Goal: Task Accomplishment & Management: Manage account settings

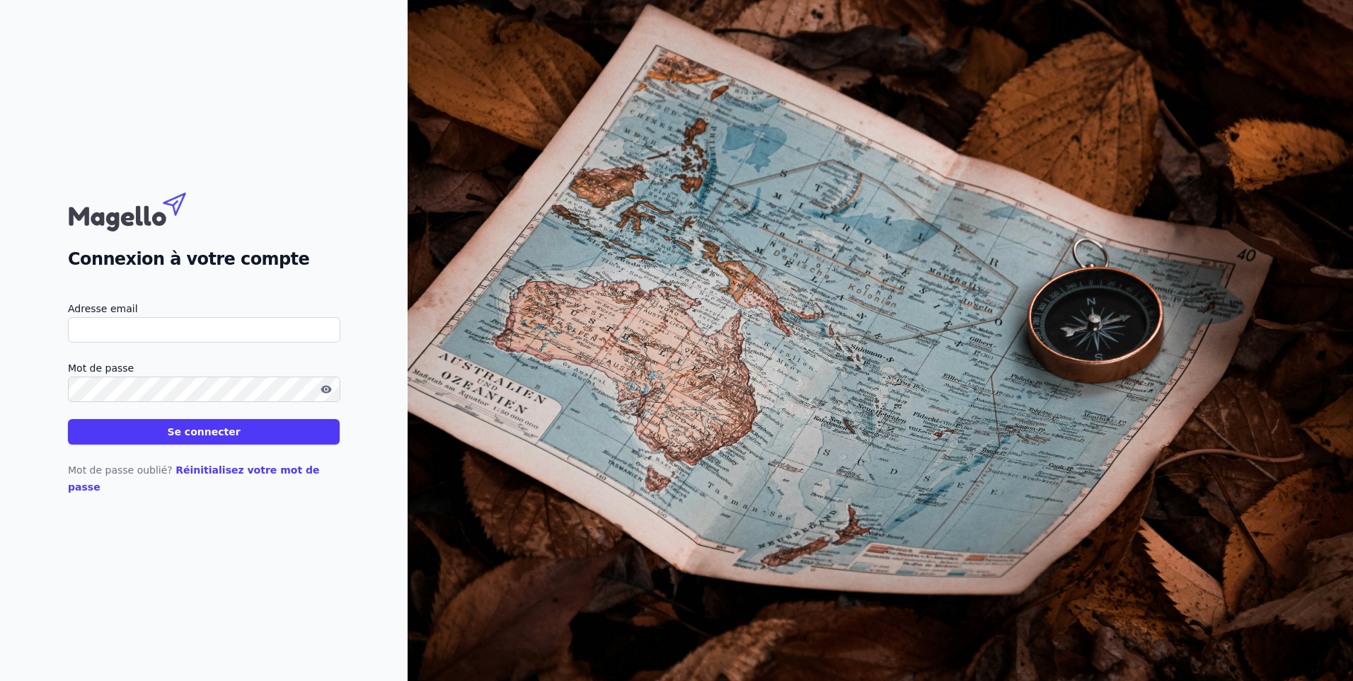
click at [268, 339] on input "Adresse email" at bounding box center [204, 329] width 272 height 25
type input "[EMAIL_ADDRESS][DOMAIN_NAME]"
click at [68, 419] on button "Se connecter" at bounding box center [204, 431] width 272 height 25
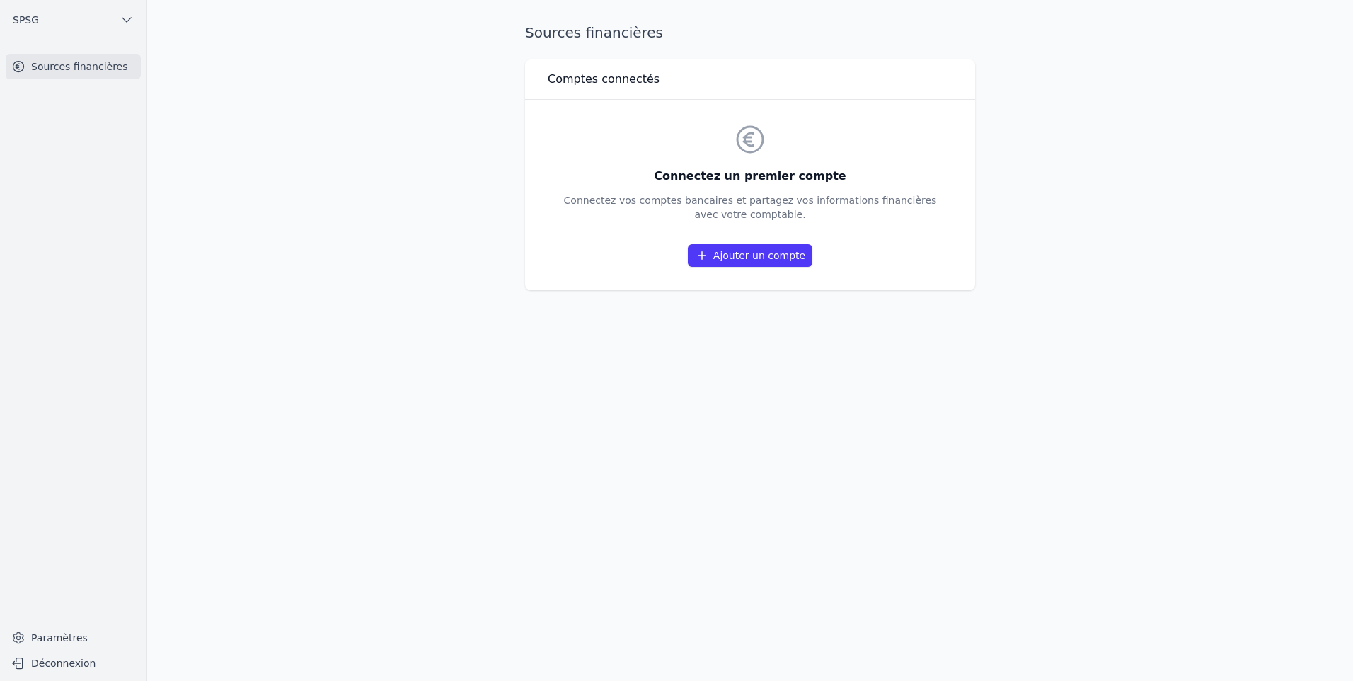
click at [747, 258] on link "Ajouter un compte" at bounding box center [750, 255] width 125 height 23
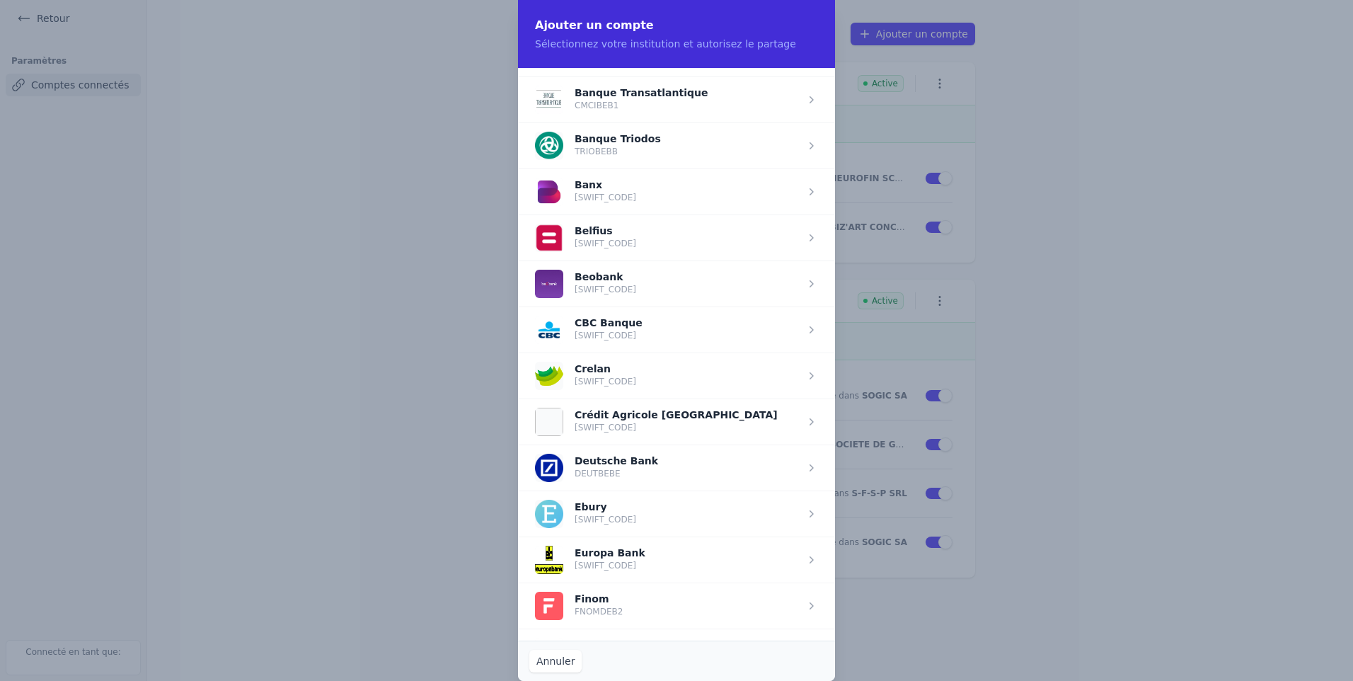
scroll to position [425, 0]
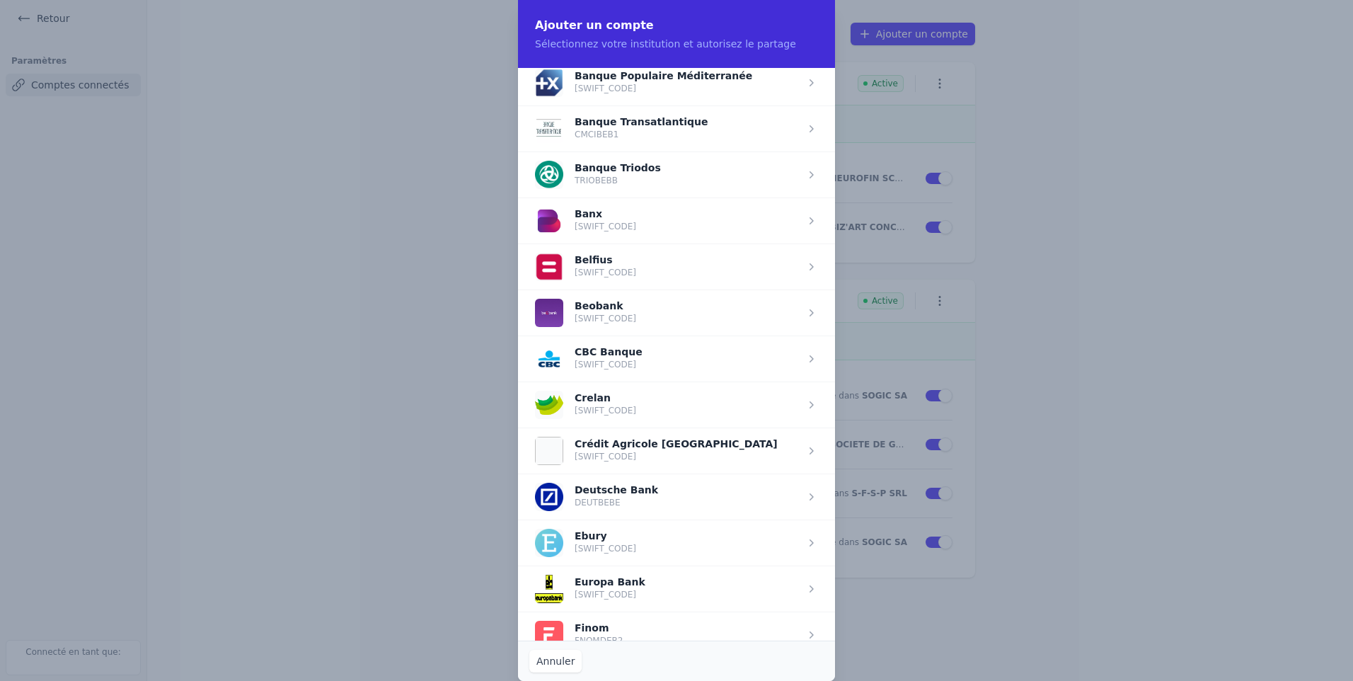
click at [606, 268] on span "button" at bounding box center [676, 266] width 317 height 46
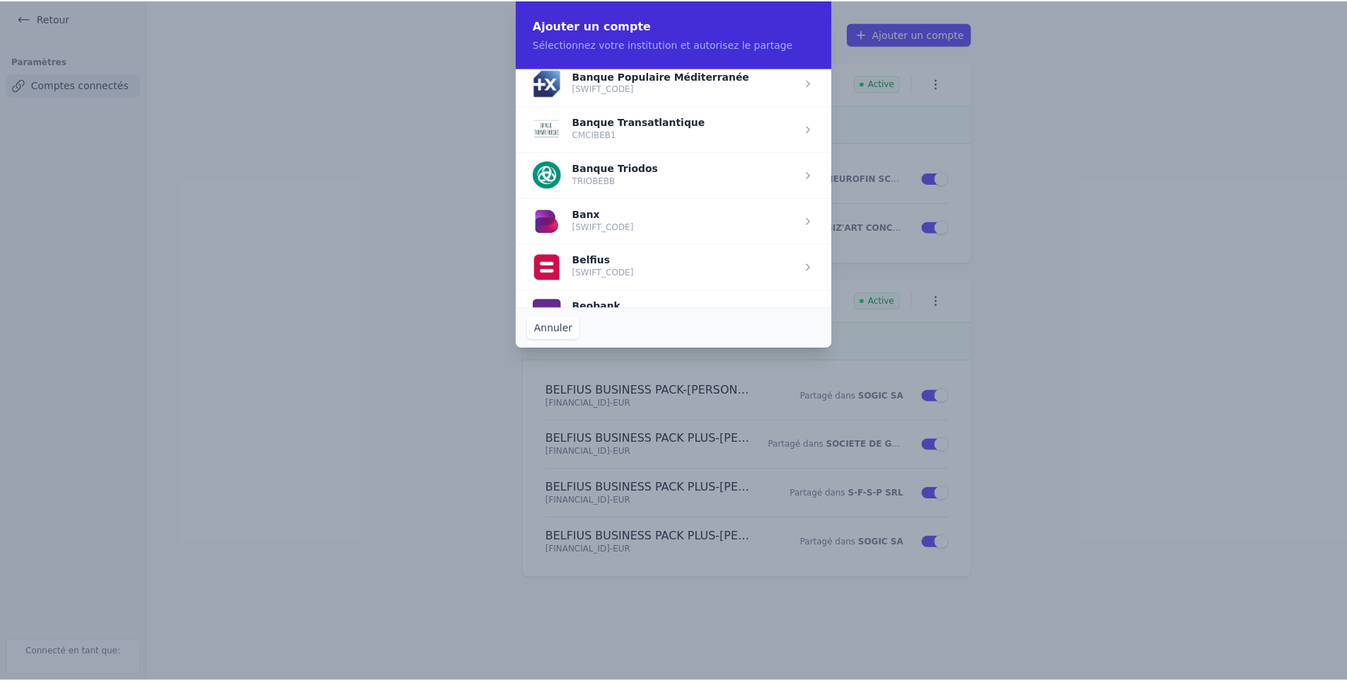
scroll to position [0, 0]
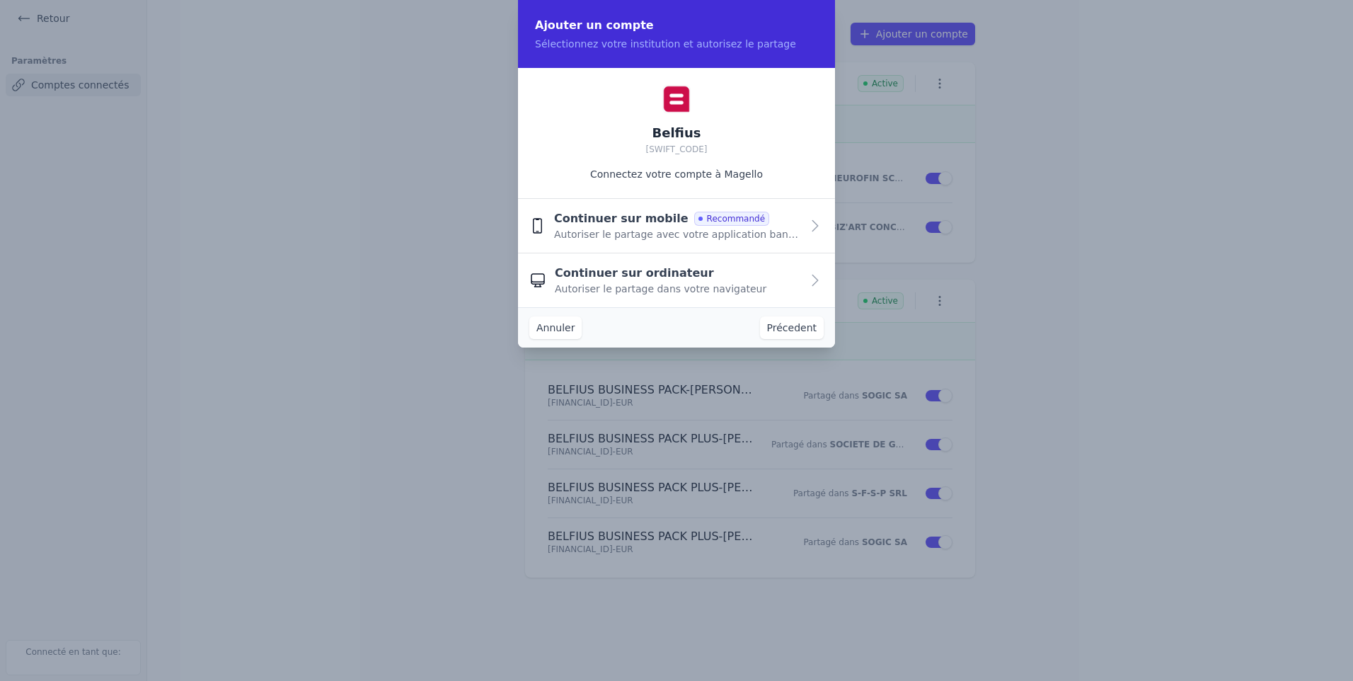
click at [640, 283] on span "Autoriser le partage dans votre navigateur" at bounding box center [661, 289] width 212 height 14
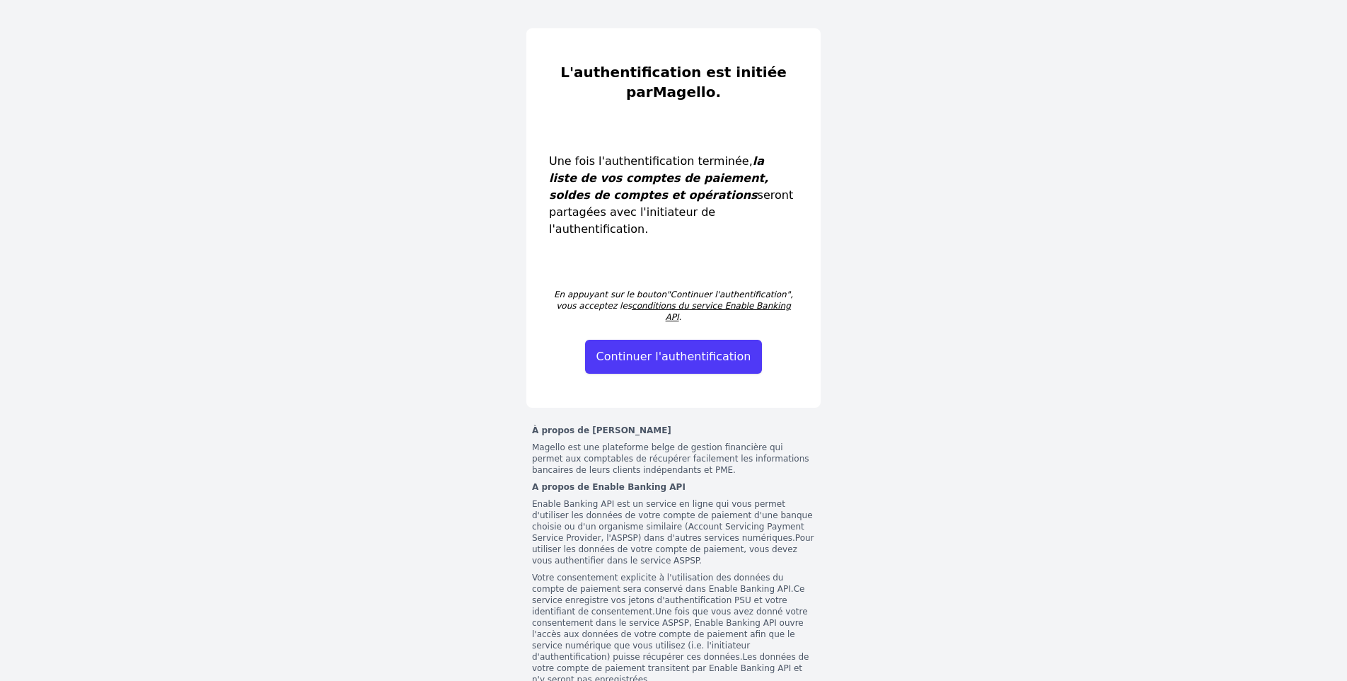
click at [643, 340] on button "Continuer l'authentification" at bounding box center [674, 357] width 178 height 34
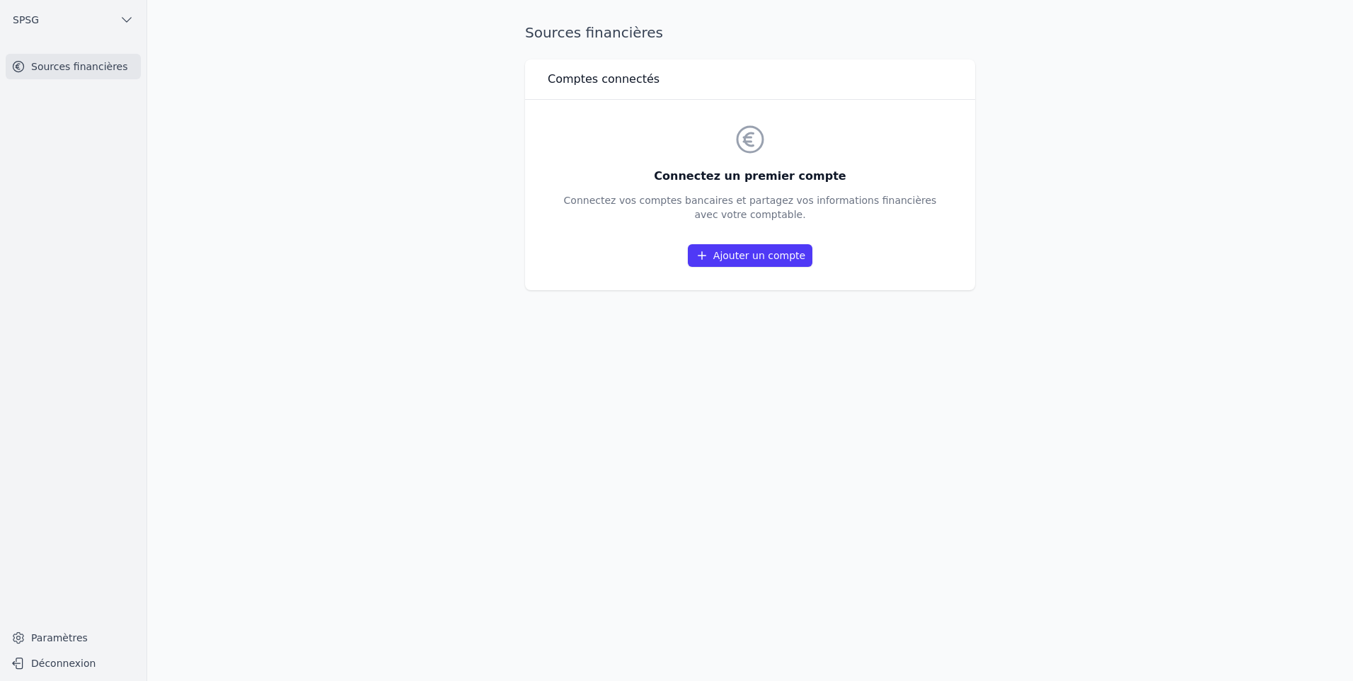
click at [756, 253] on link "Ajouter un compte" at bounding box center [750, 255] width 125 height 23
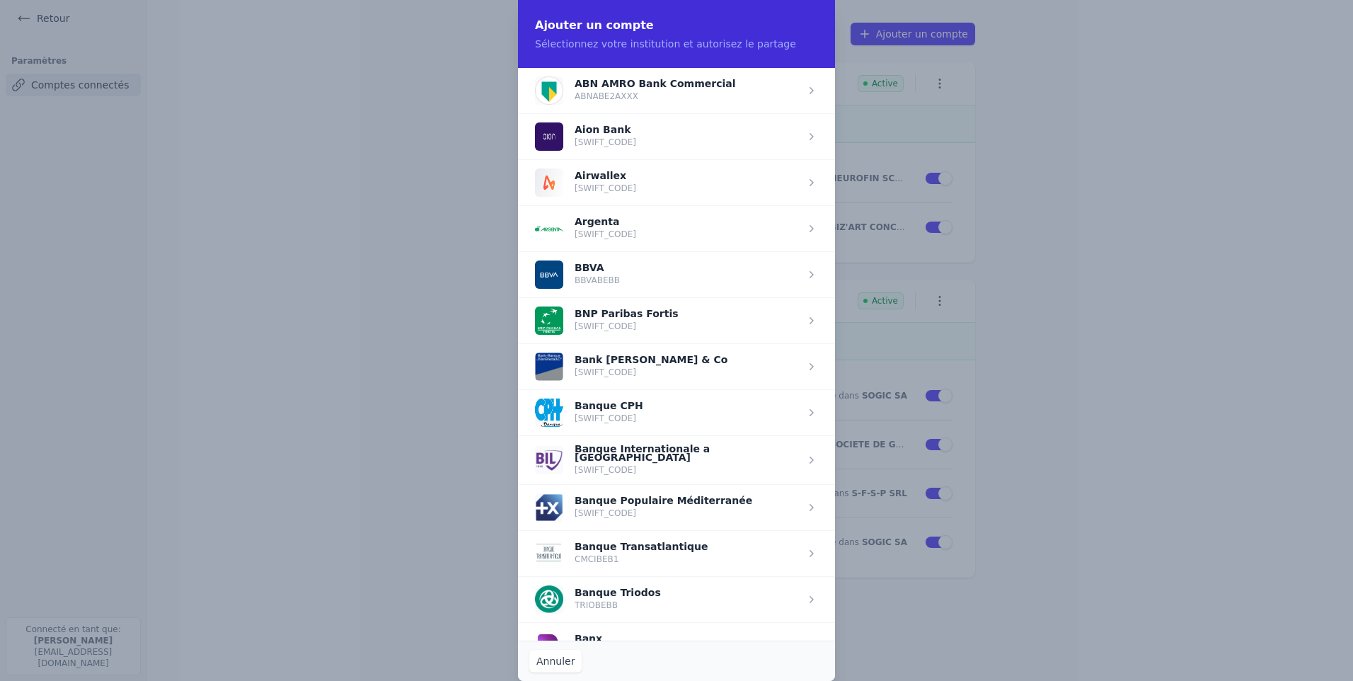
scroll to position [212, 0]
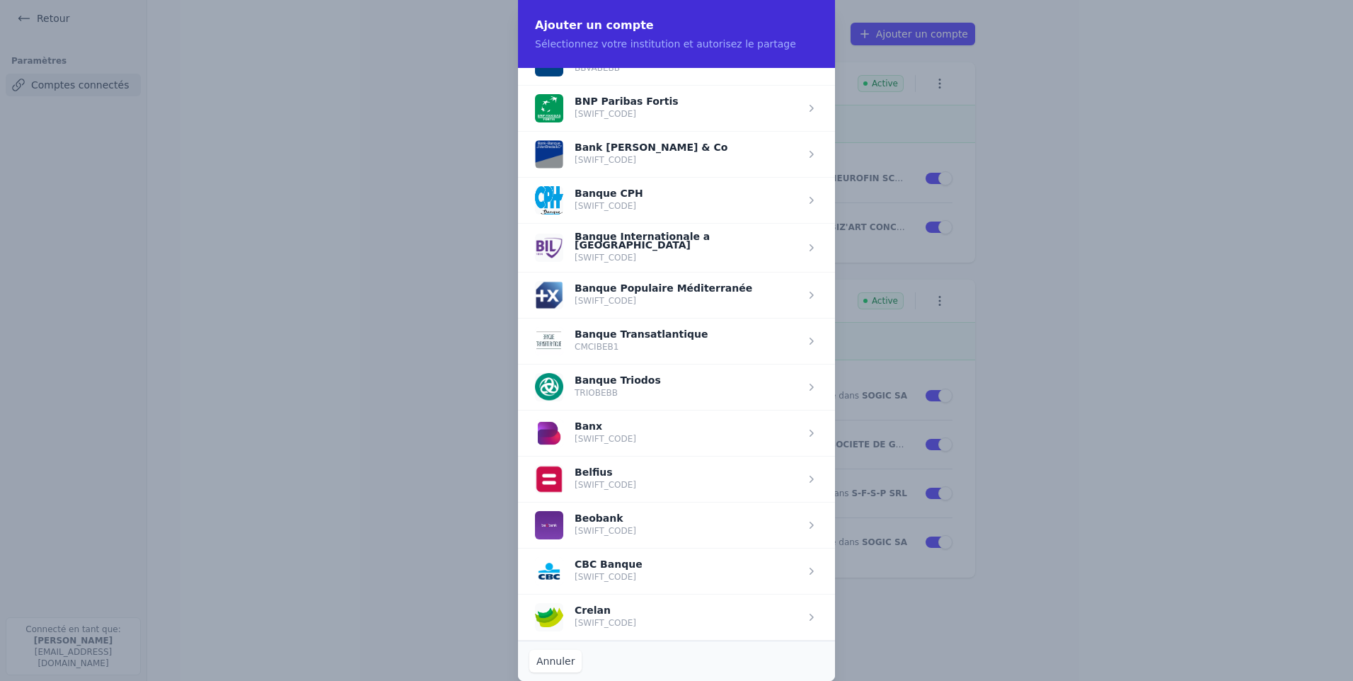
click at [585, 470] on span "button" at bounding box center [676, 479] width 317 height 46
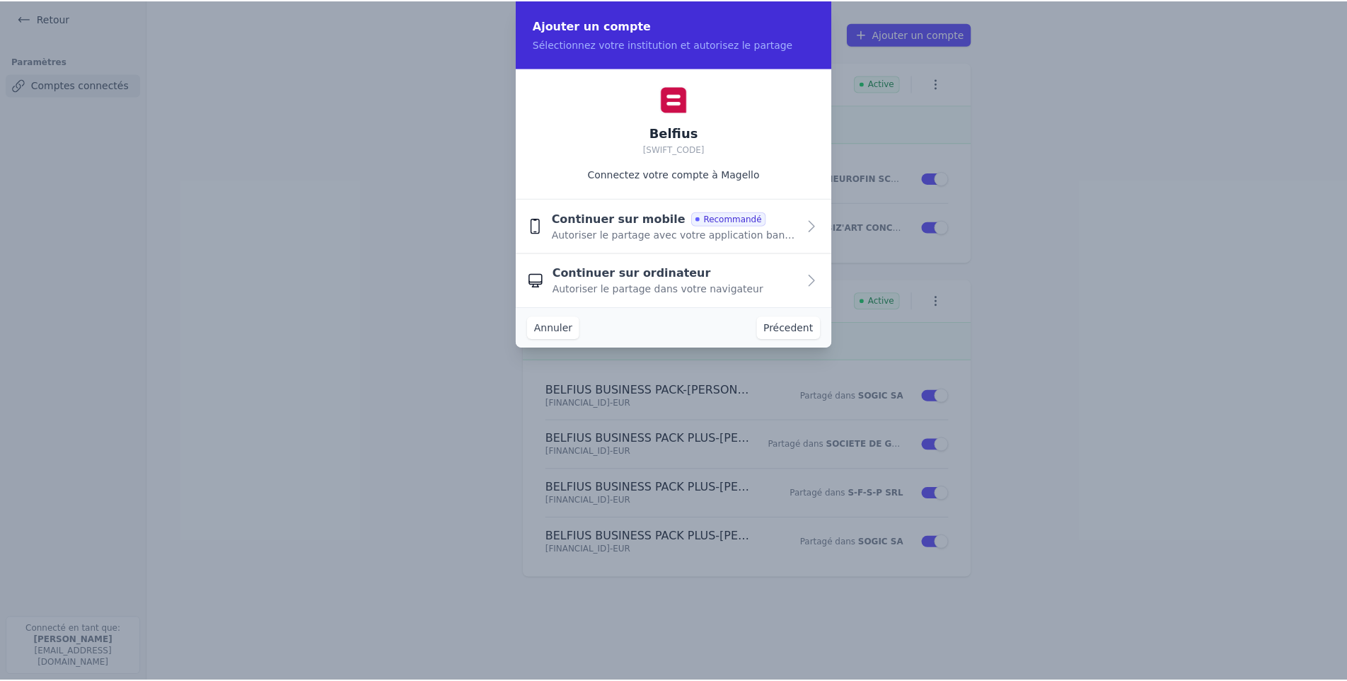
scroll to position [0, 0]
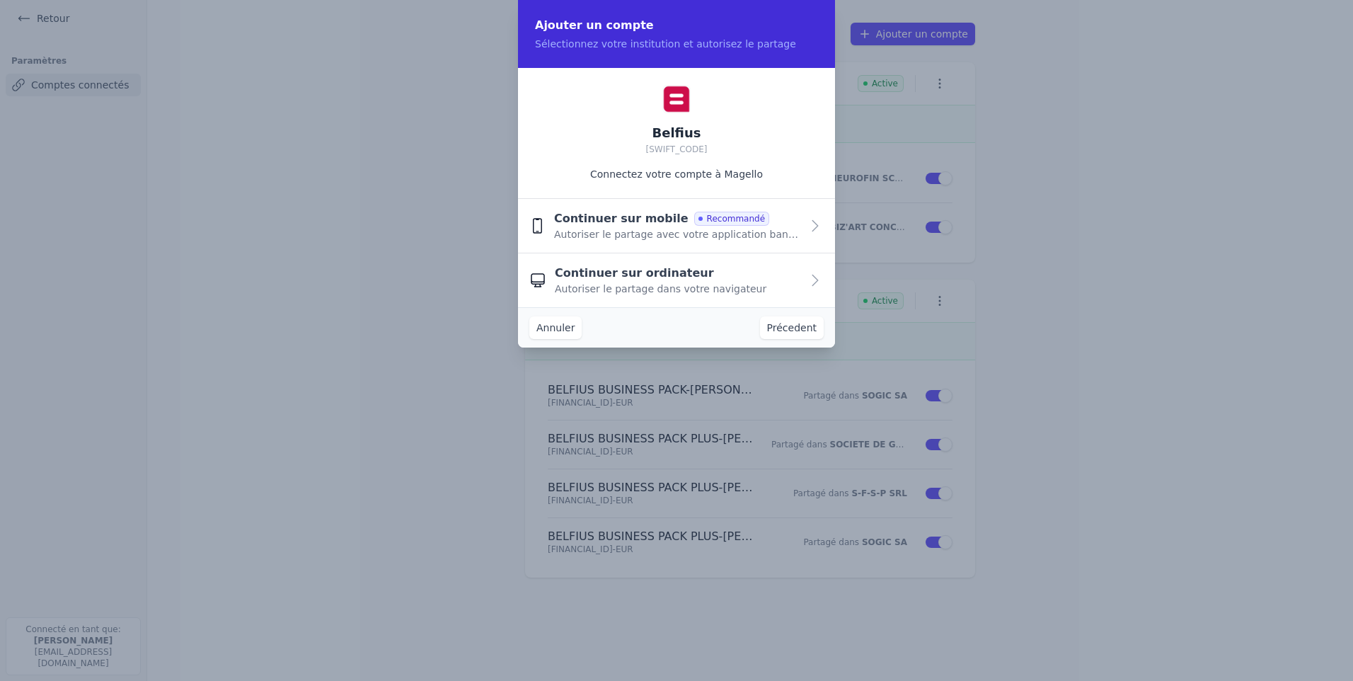
click at [716, 291] on span "Autoriser le partage dans votre navigateur" at bounding box center [661, 289] width 212 height 14
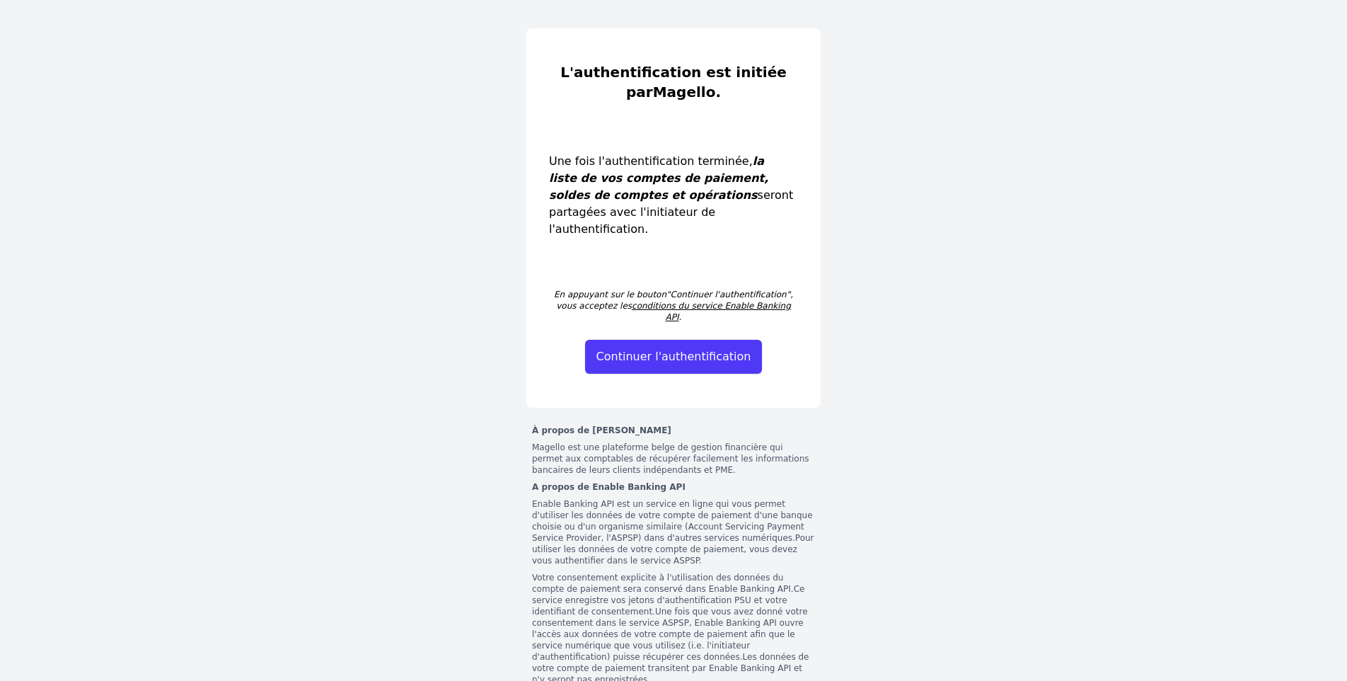
click at [667, 340] on button "Continuer l'authentification" at bounding box center [674, 357] width 178 height 34
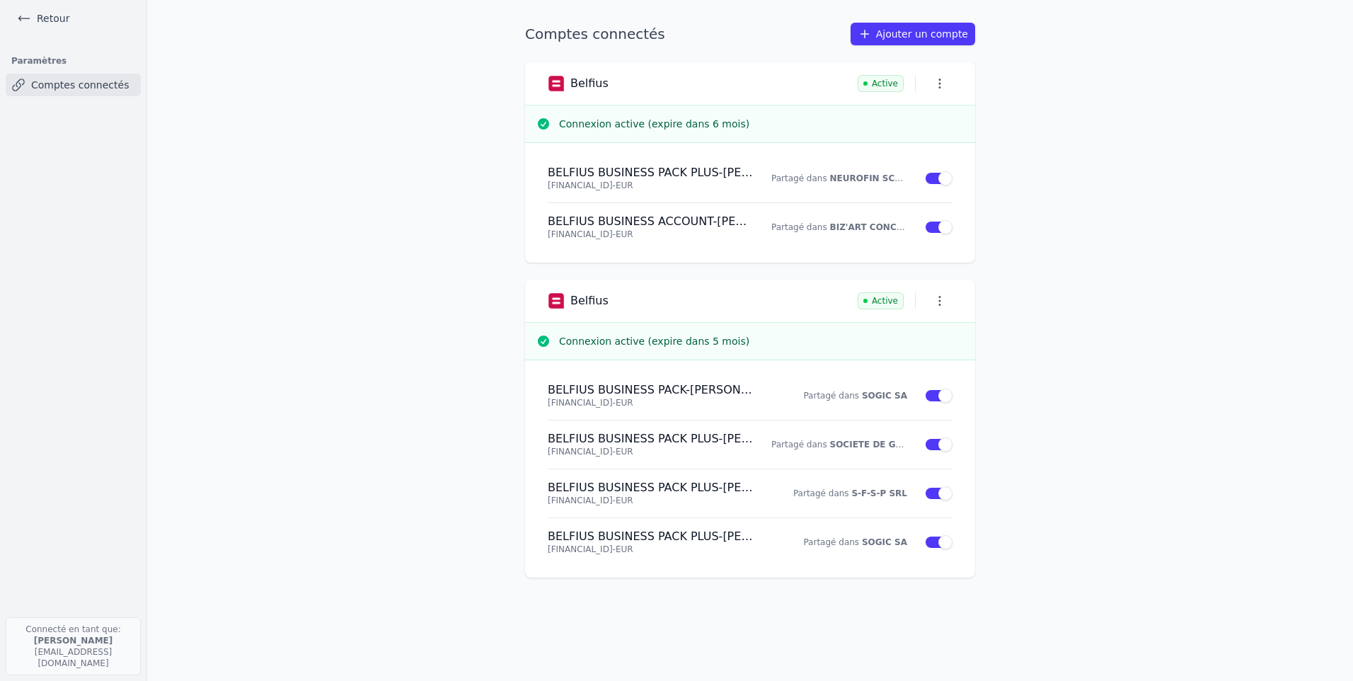
click at [32, 19] on link "Retour" at bounding box center [43, 18] width 64 height 20
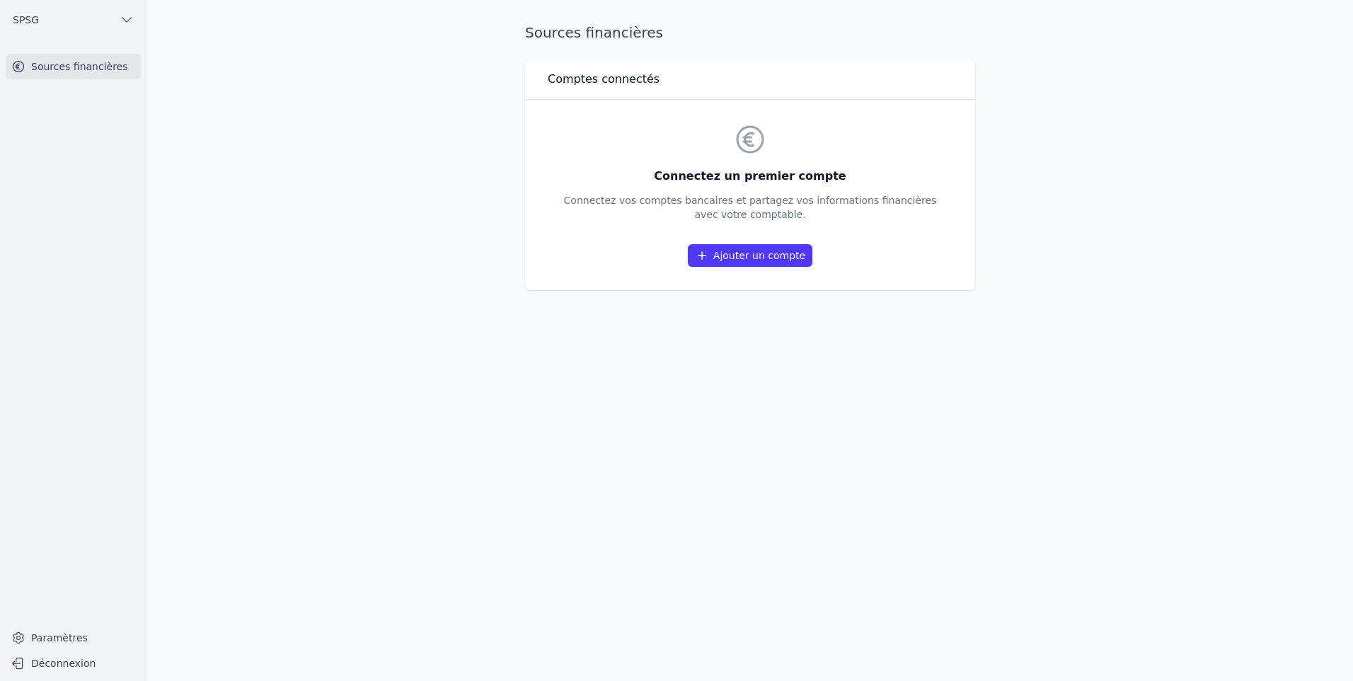
click at [25, 24] on span "SPSG" at bounding box center [26, 20] width 26 height 14
click at [55, 168] on span "SOGIC SA" at bounding box center [55, 167] width 48 height 14
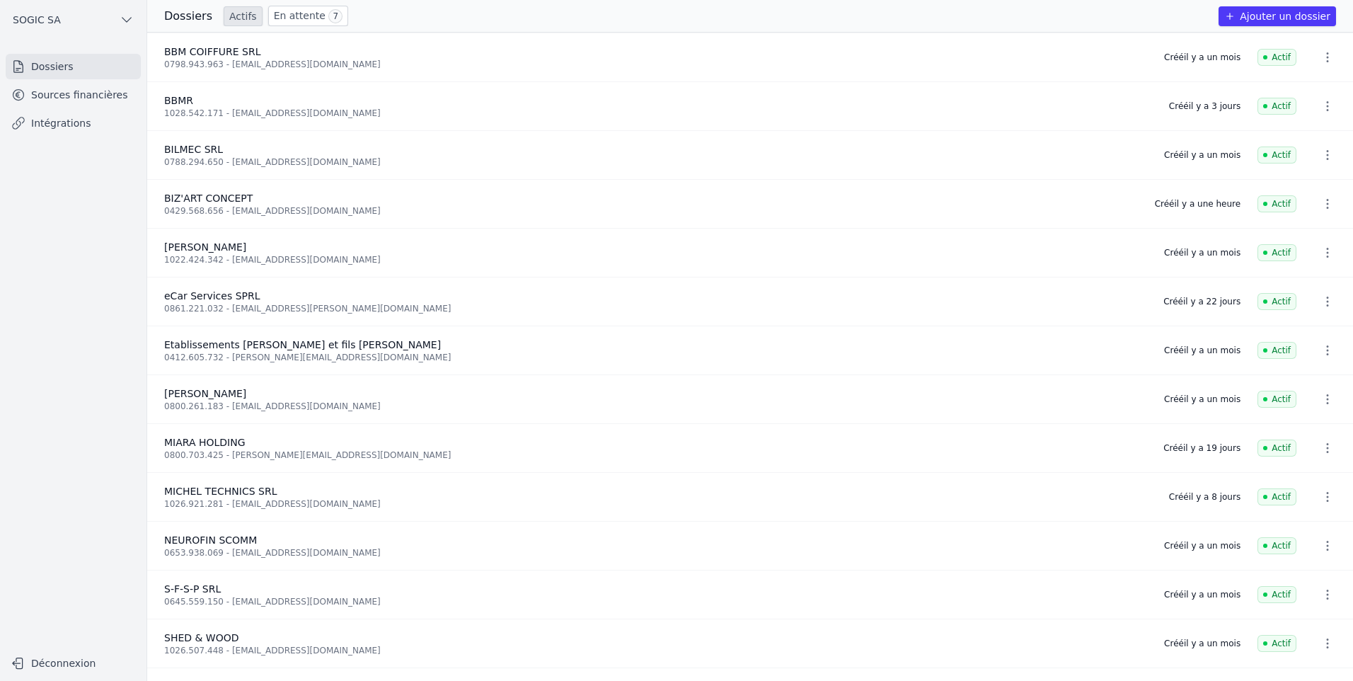
click at [71, 96] on link "Sources financières" at bounding box center [73, 94] width 135 height 25
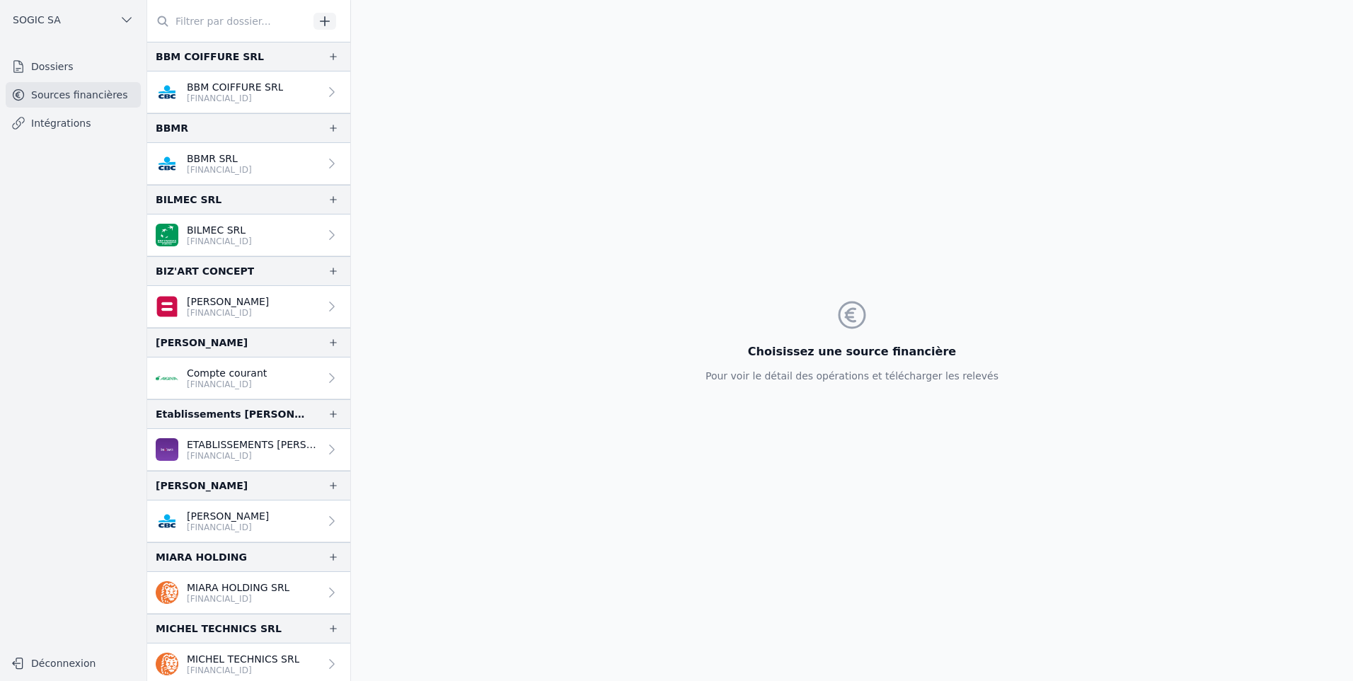
click at [223, 309] on p "[FINANCIAL_ID]" at bounding box center [228, 312] width 82 height 11
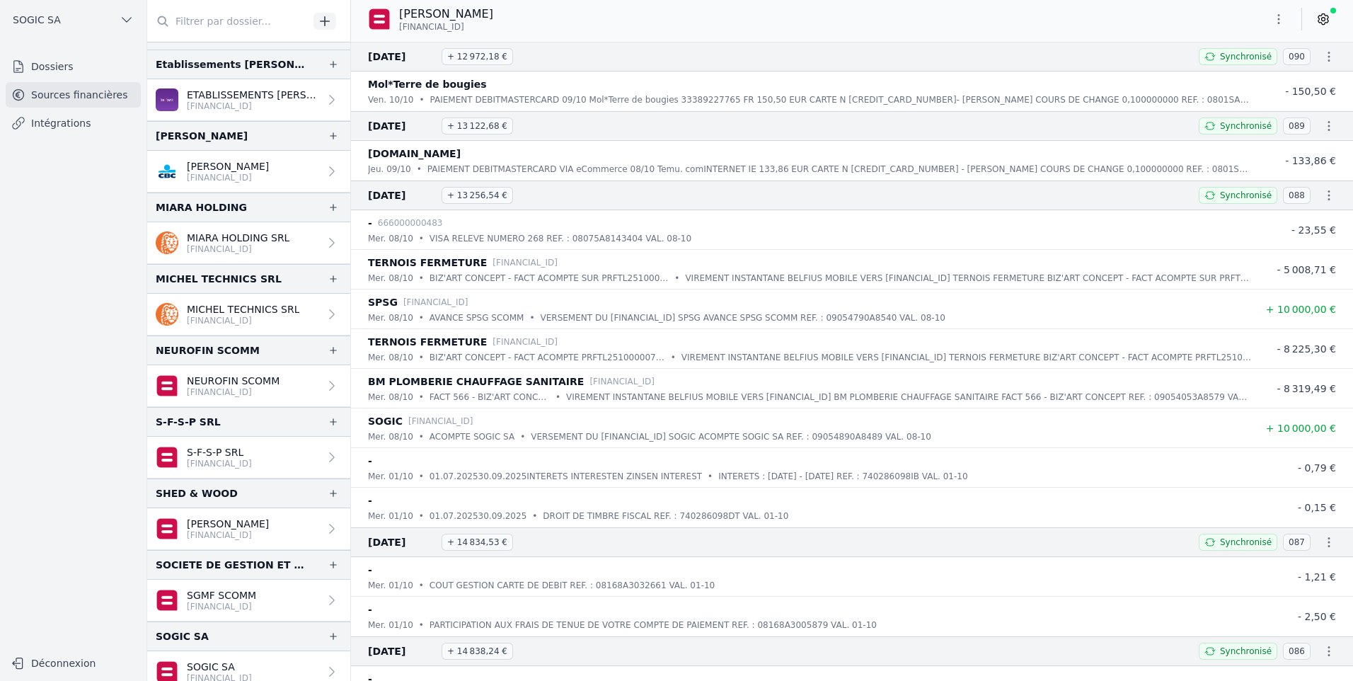
scroll to position [354, 0]
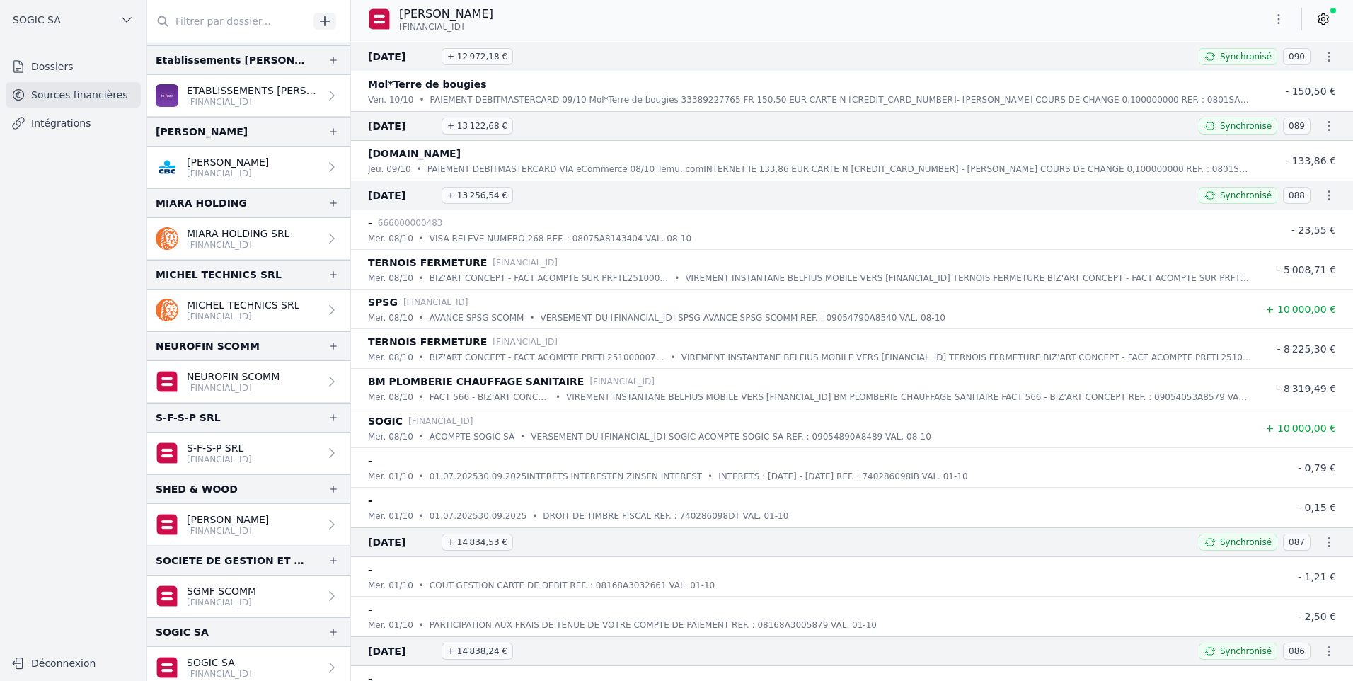
click at [234, 385] on p "[FINANCIAL_ID]" at bounding box center [233, 387] width 93 height 11
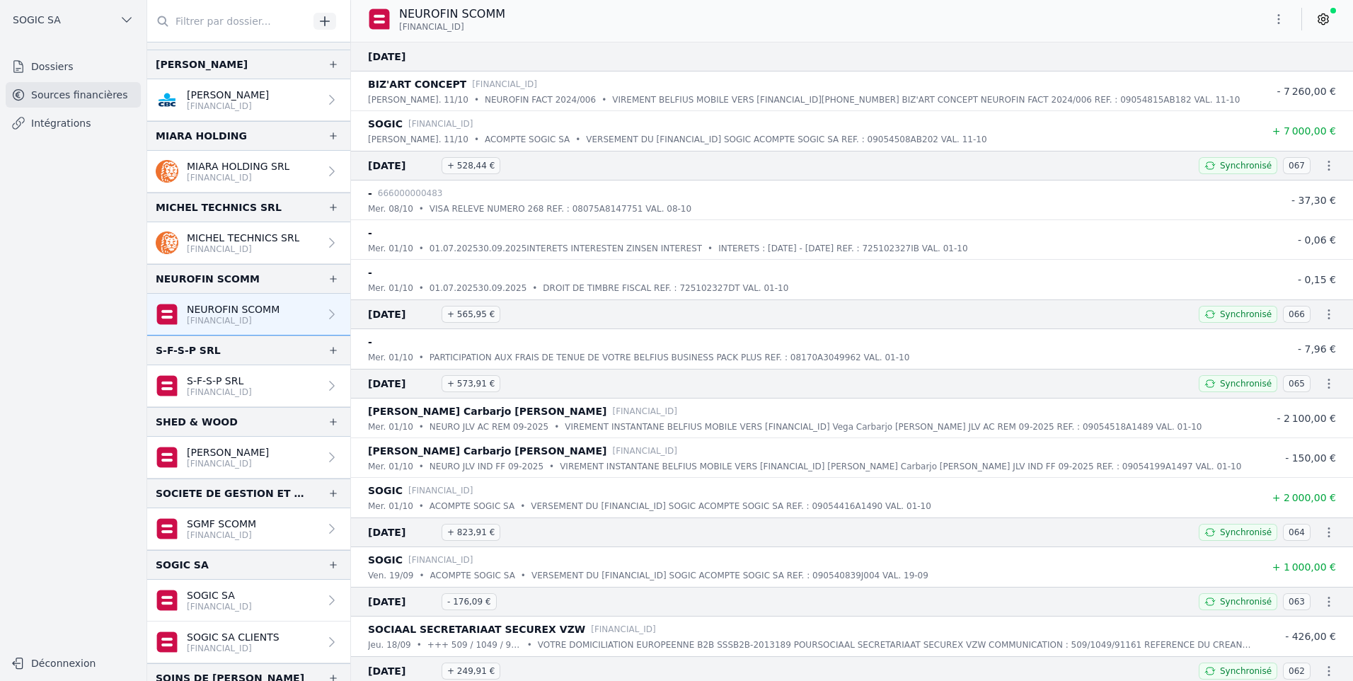
scroll to position [588, 0]
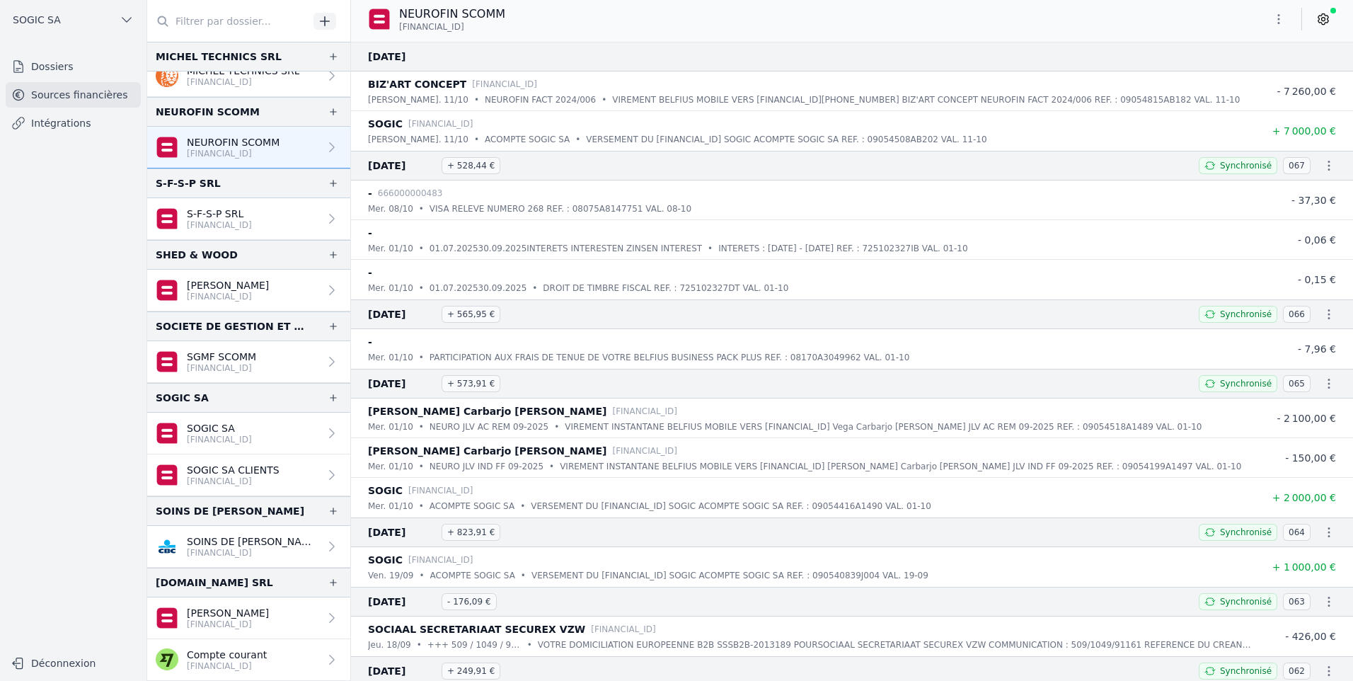
click at [234, 287] on p "Laurent Delré" at bounding box center [228, 285] width 82 height 14
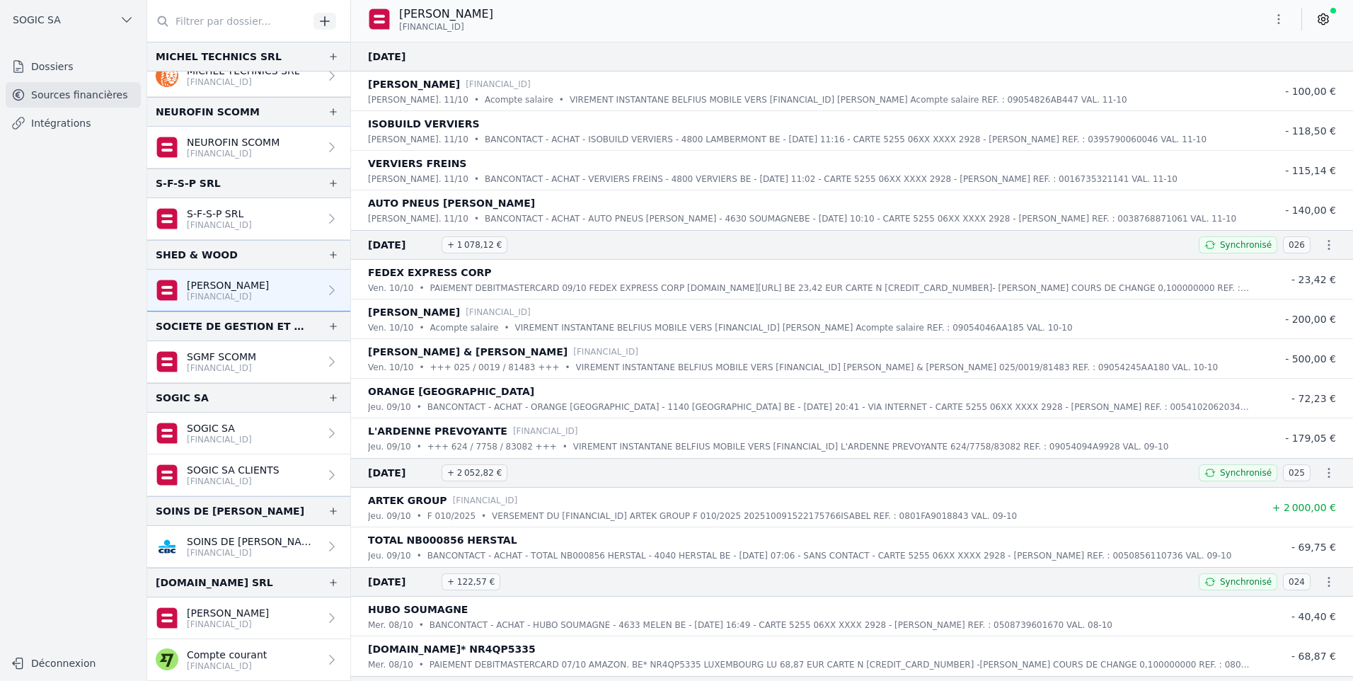
click at [37, 69] on link "Dossiers" at bounding box center [73, 66] width 135 height 25
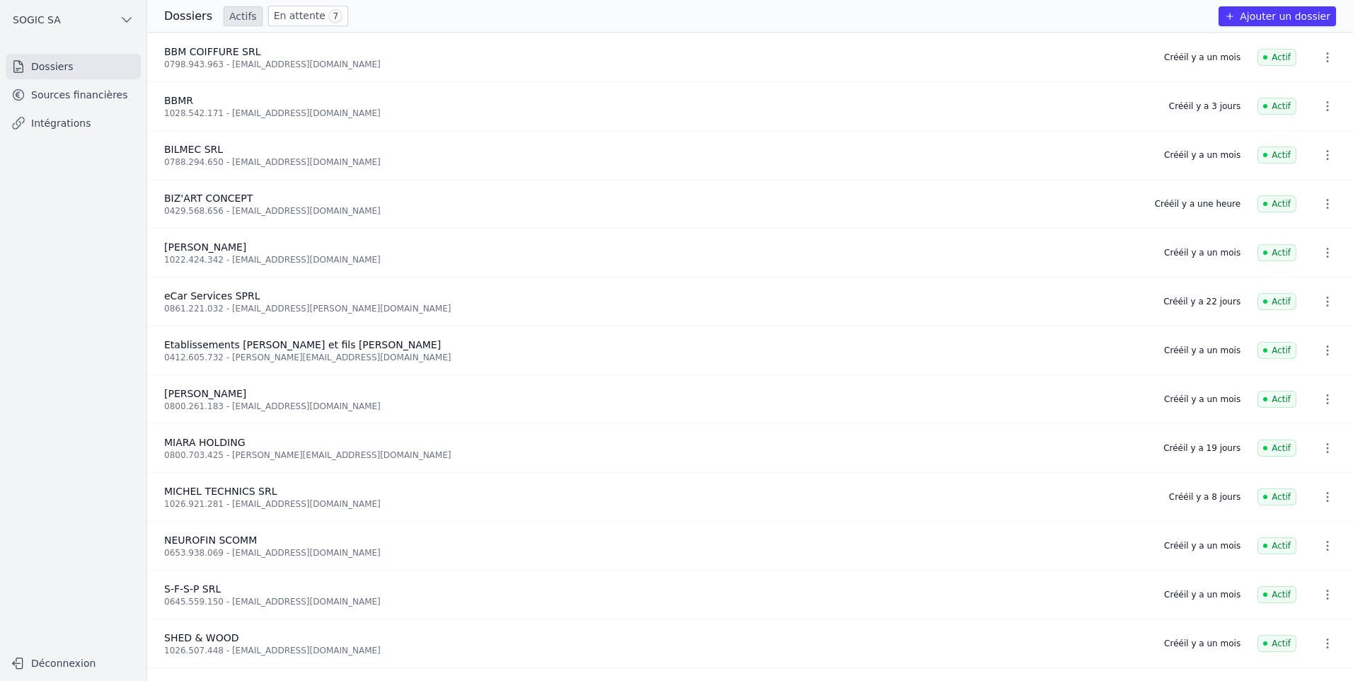
click at [64, 125] on link "Intégrations" at bounding box center [73, 122] width 135 height 25
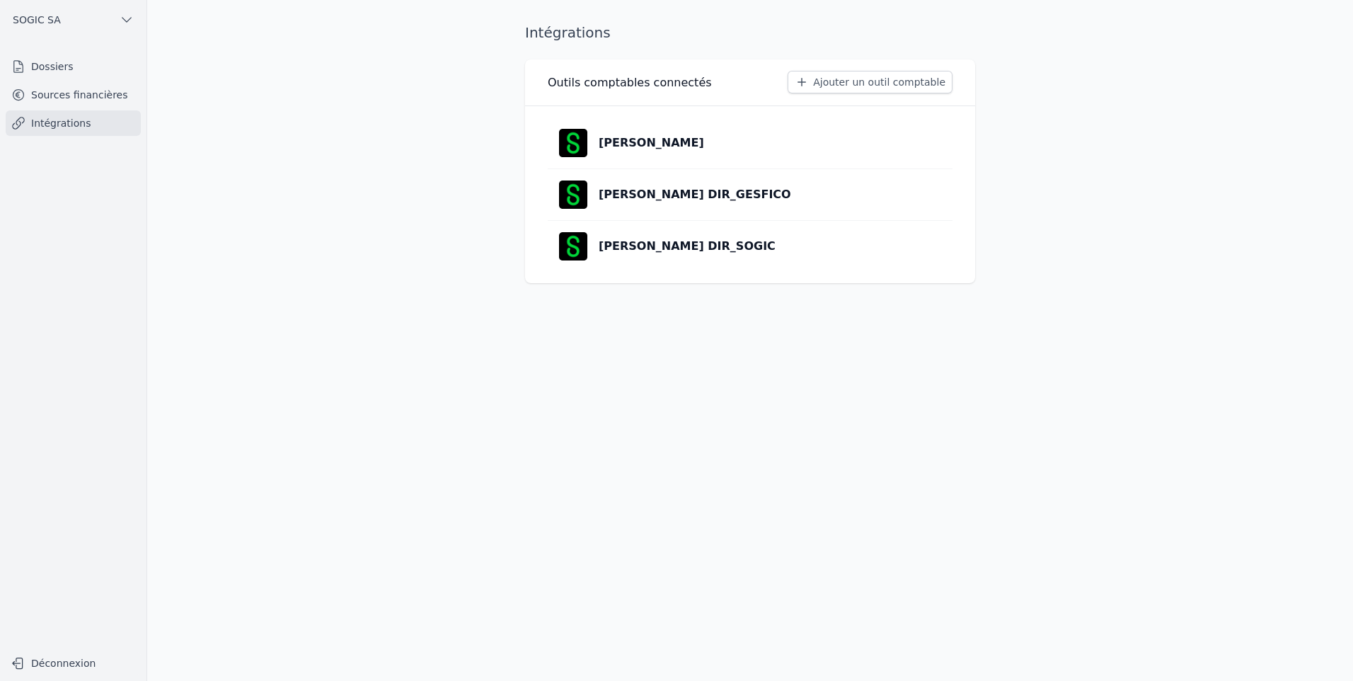
click at [71, 94] on link "Sources financières" at bounding box center [73, 94] width 135 height 25
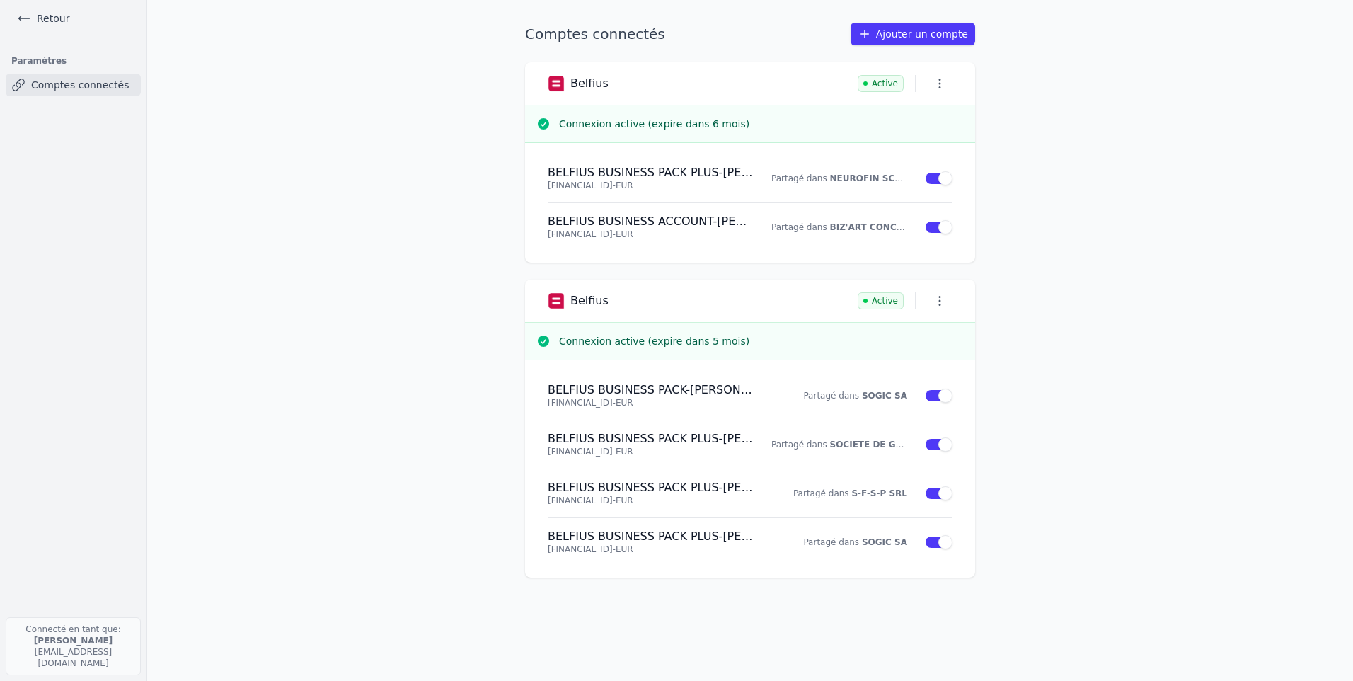
click at [38, 21] on link "Retour" at bounding box center [43, 18] width 64 height 20
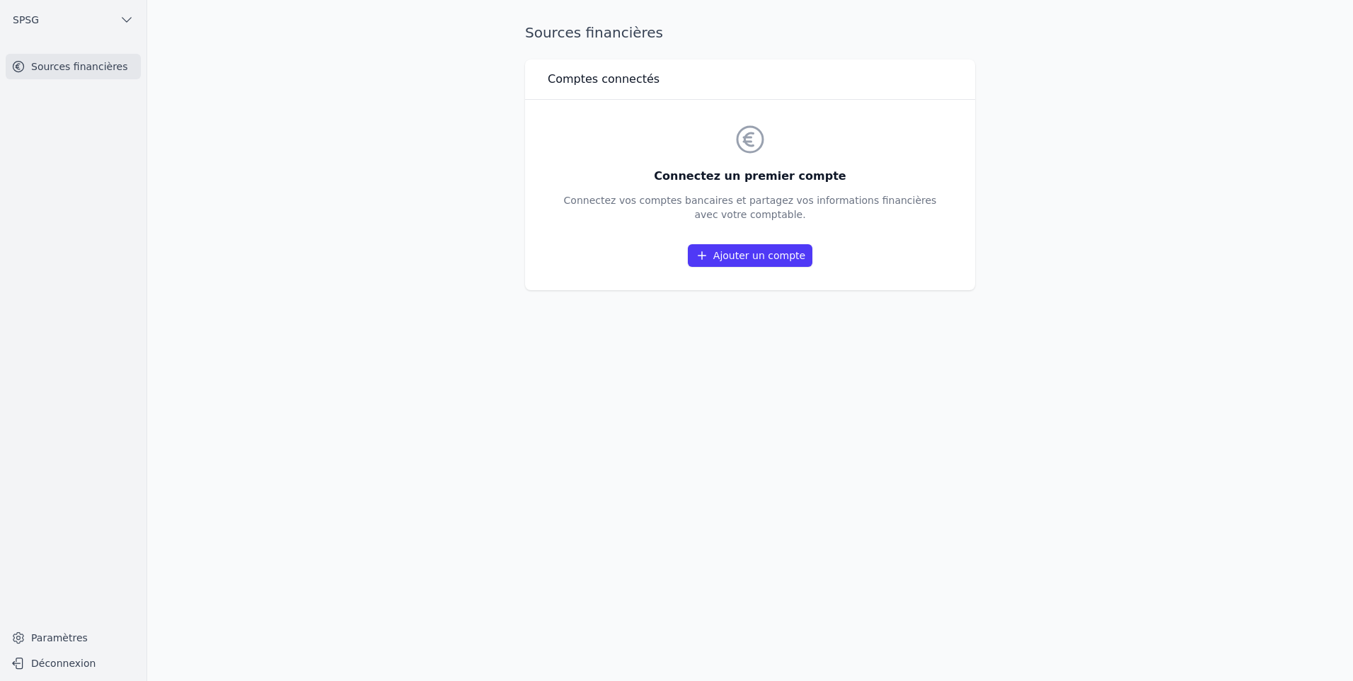
click at [33, 21] on span "SPSG" at bounding box center [26, 20] width 26 height 14
click at [63, 164] on span "SOGIC SA" at bounding box center [55, 167] width 48 height 14
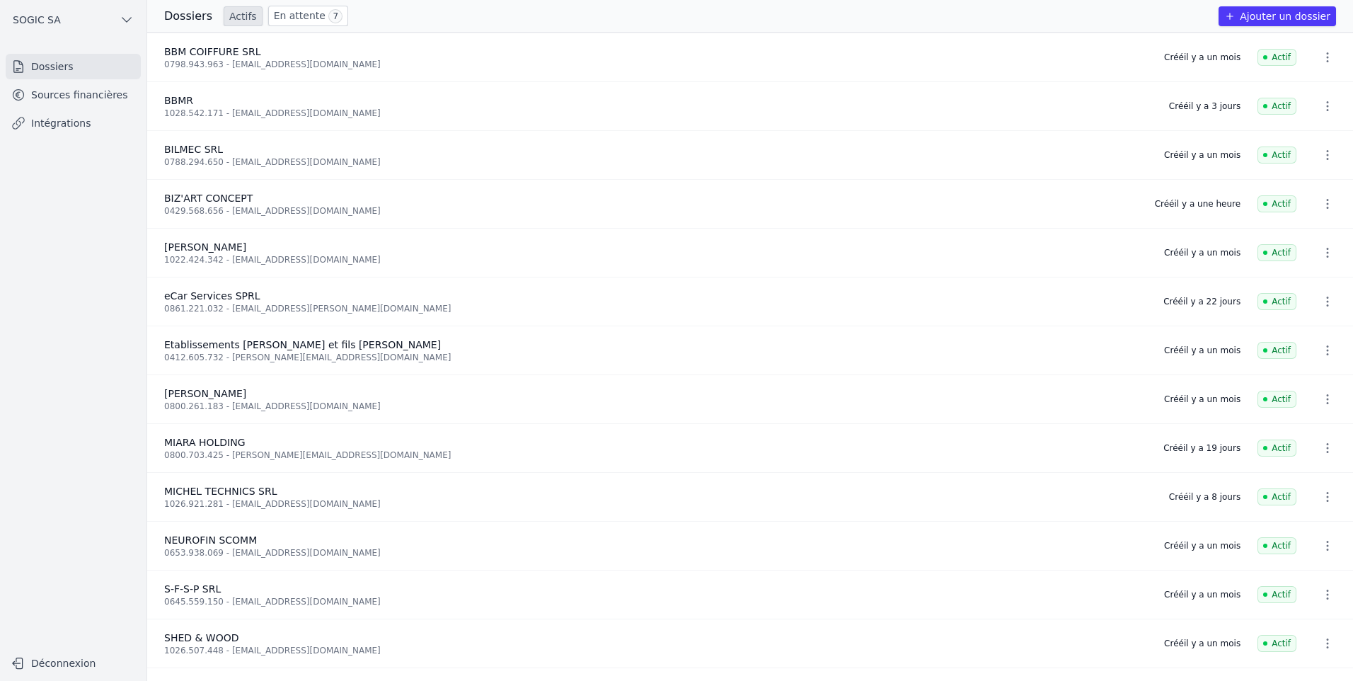
click at [62, 95] on link "Sources financières" at bounding box center [73, 94] width 135 height 25
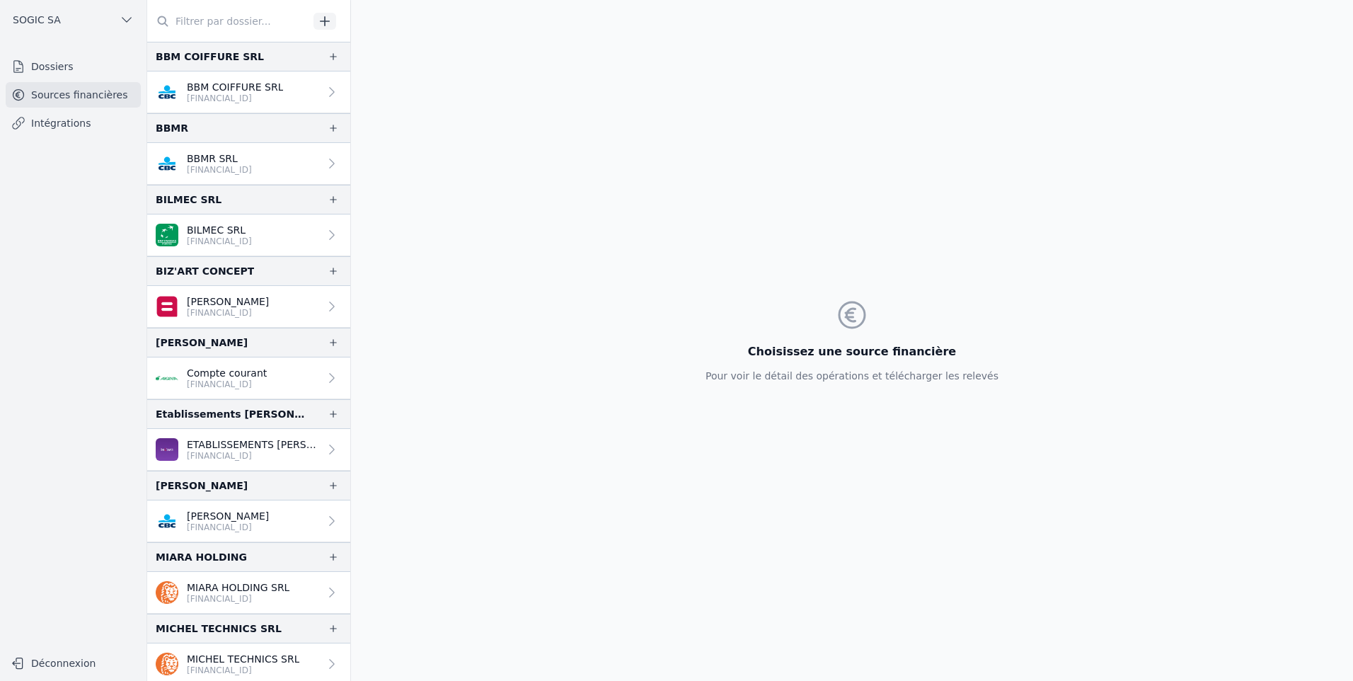
click at [325, 309] on icon at bounding box center [332, 306] width 14 height 14
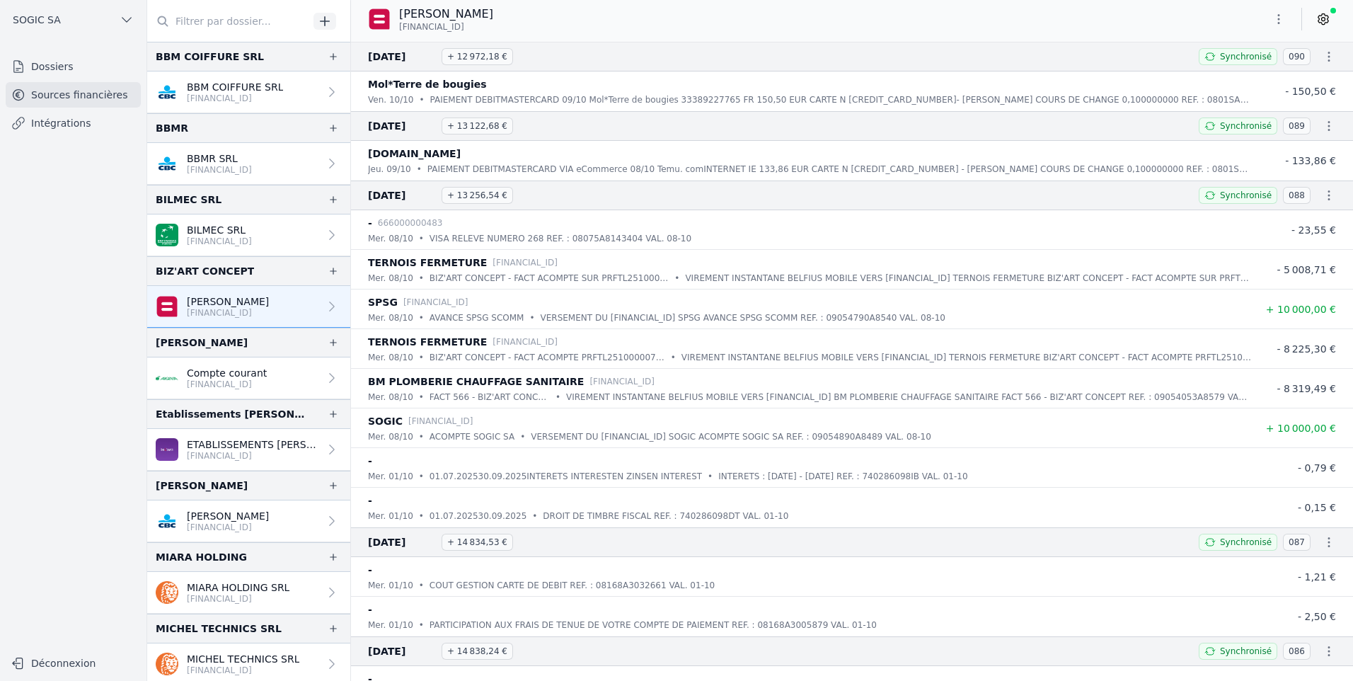
click at [1321, 22] on icon at bounding box center [1323, 19] width 14 height 14
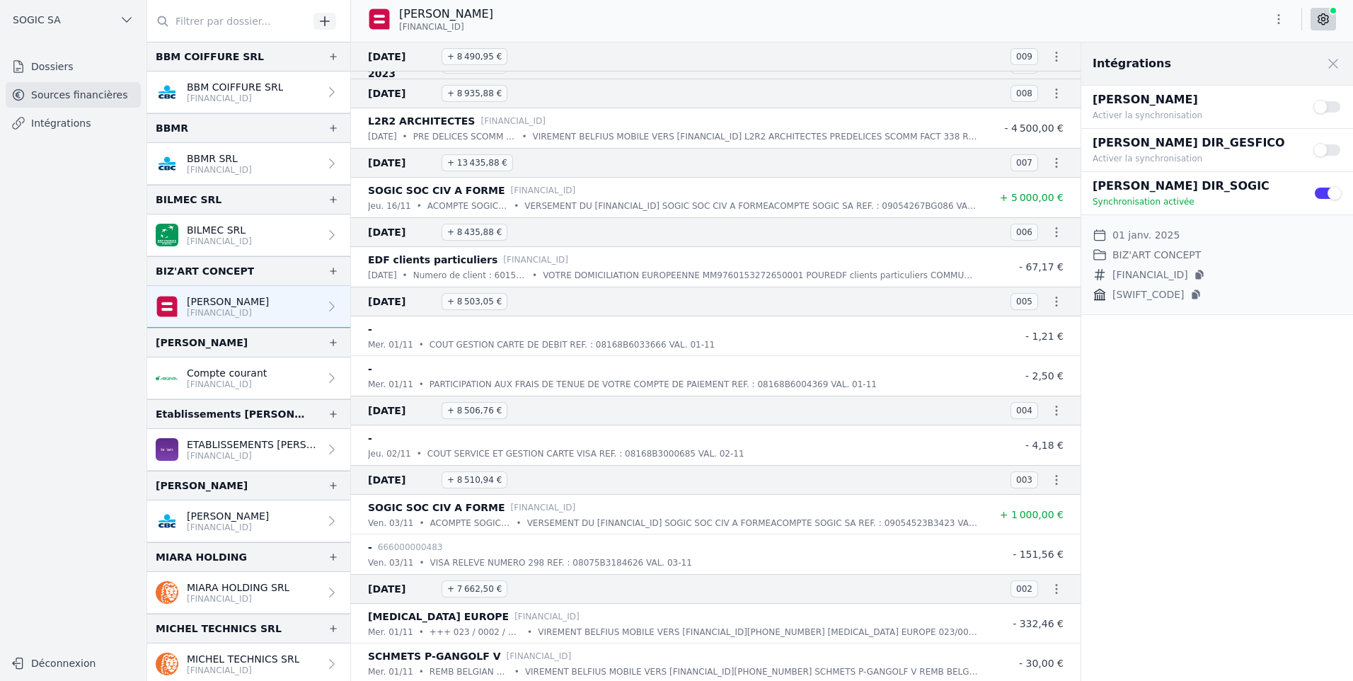
scroll to position [26628, 0]
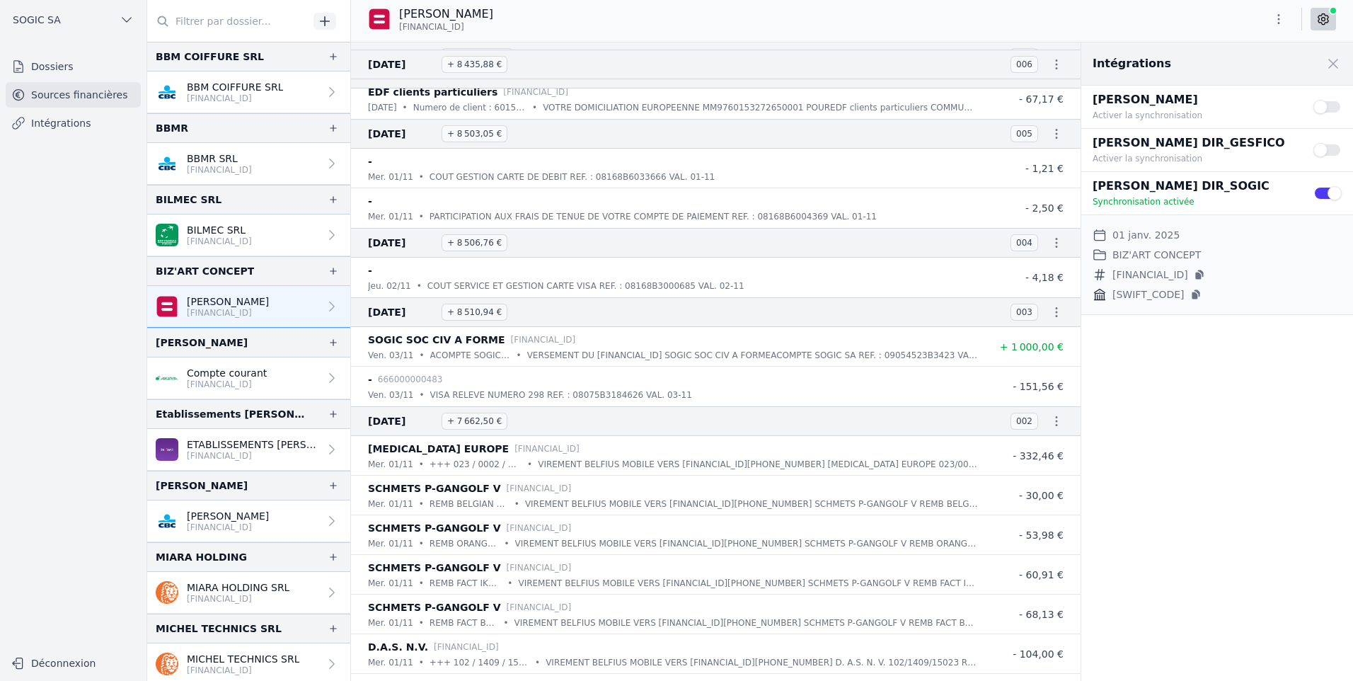
click at [1282, 23] on icon "button" at bounding box center [1279, 19] width 14 height 14
click at [1318, 19] on div at bounding box center [676, 340] width 1353 height 681
click at [46, 71] on link "Dossiers" at bounding box center [73, 66] width 135 height 25
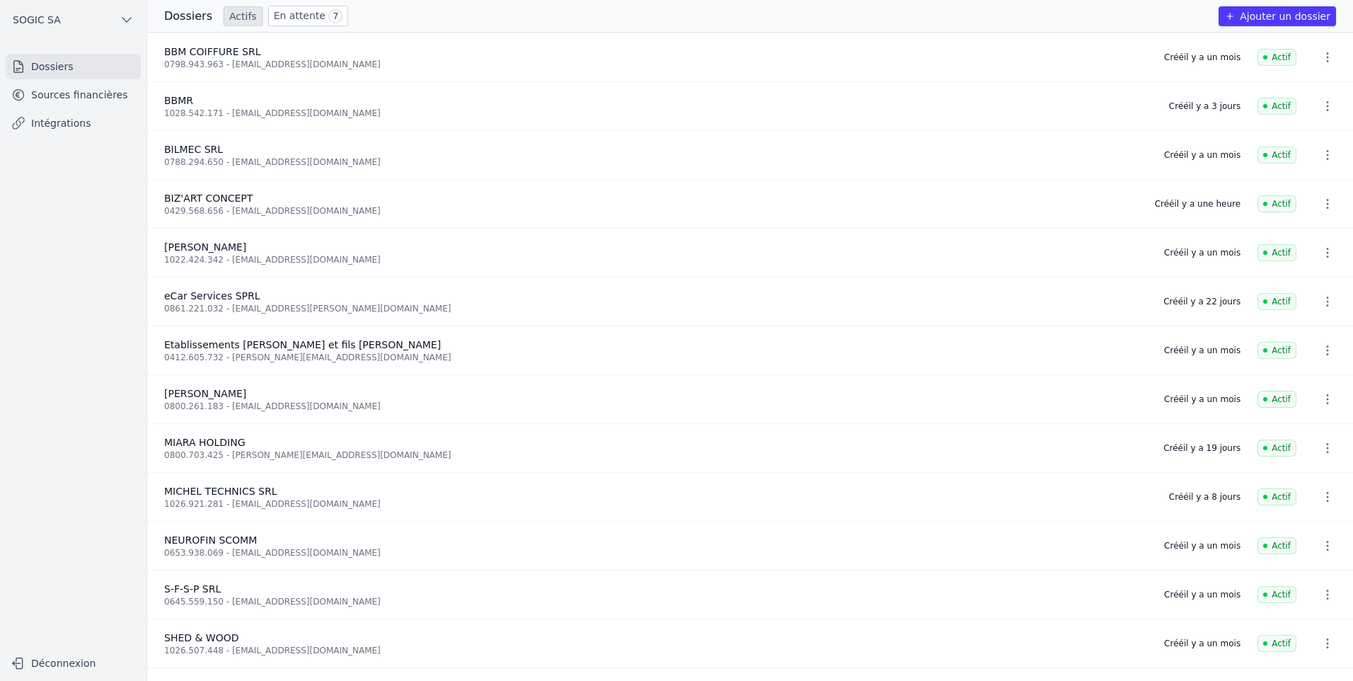
click at [295, 19] on link "En attente 7" at bounding box center [308, 16] width 80 height 21
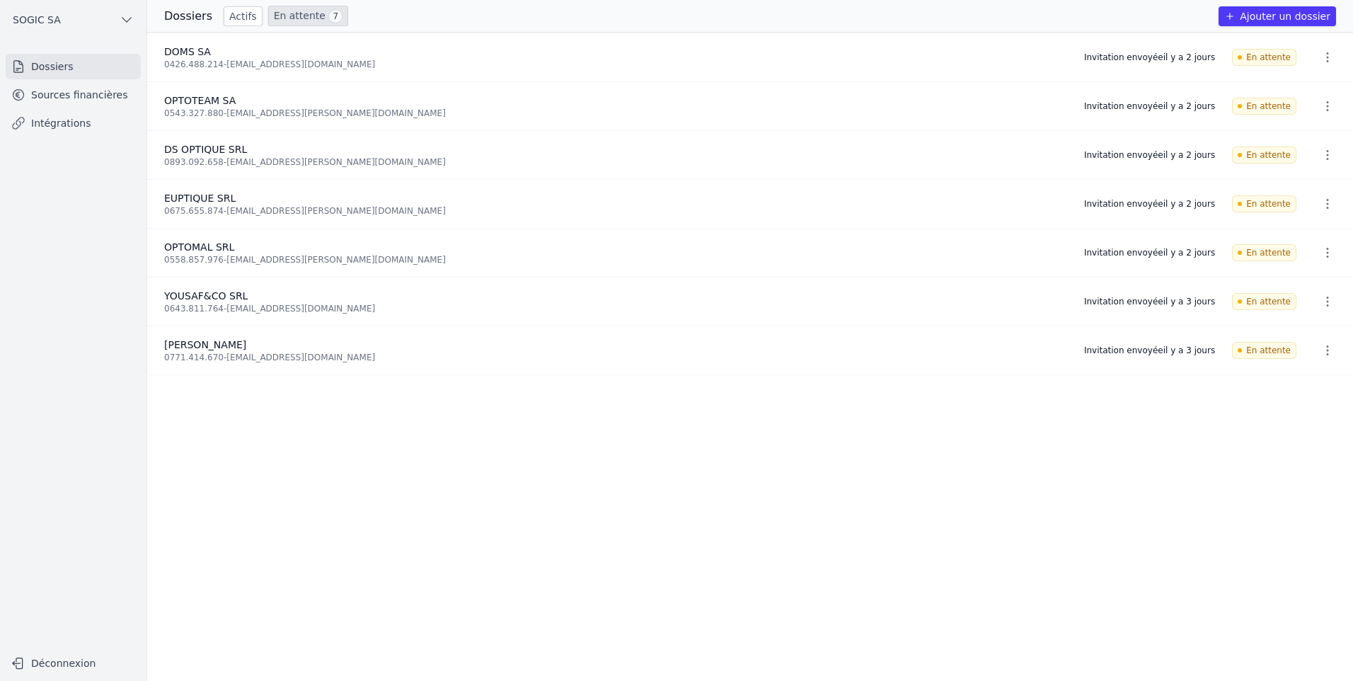
click at [41, 16] on span "SOGIC SA" at bounding box center [37, 20] width 48 height 14
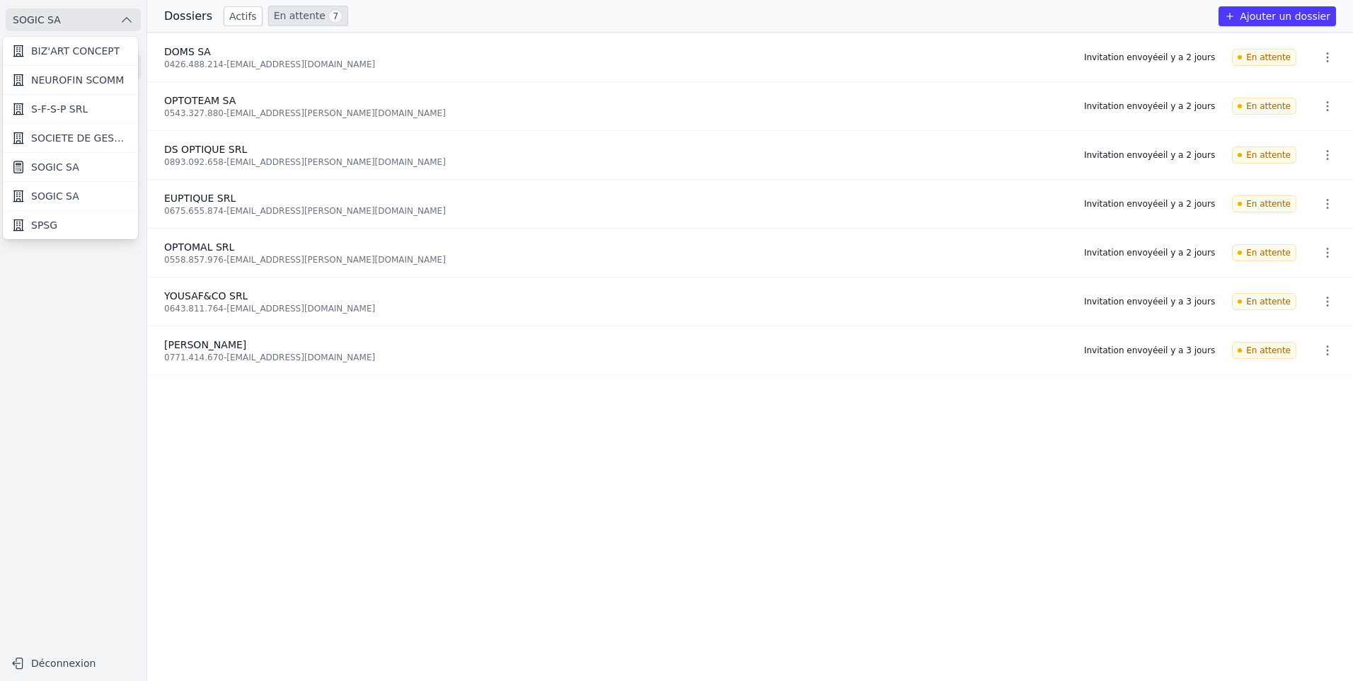
click at [52, 50] on span "BIZ'ART CONCEPT" at bounding box center [75, 51] width 88 height 14
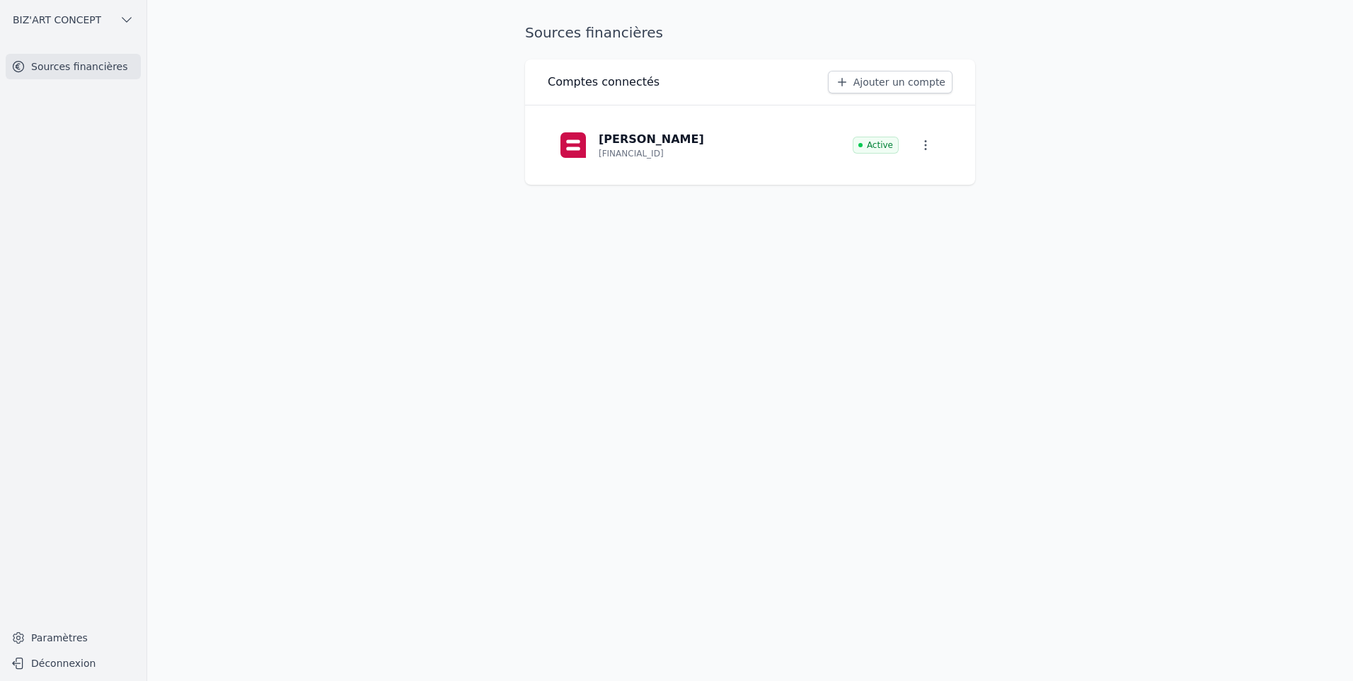
click at [58, 18] on span "BIZ'ART CONCEPT" at bounding box center [57, 20] width 88 height 14
click at [57, 223] on link "SPSG" at bounding box center [70, 225] width 135 height 28
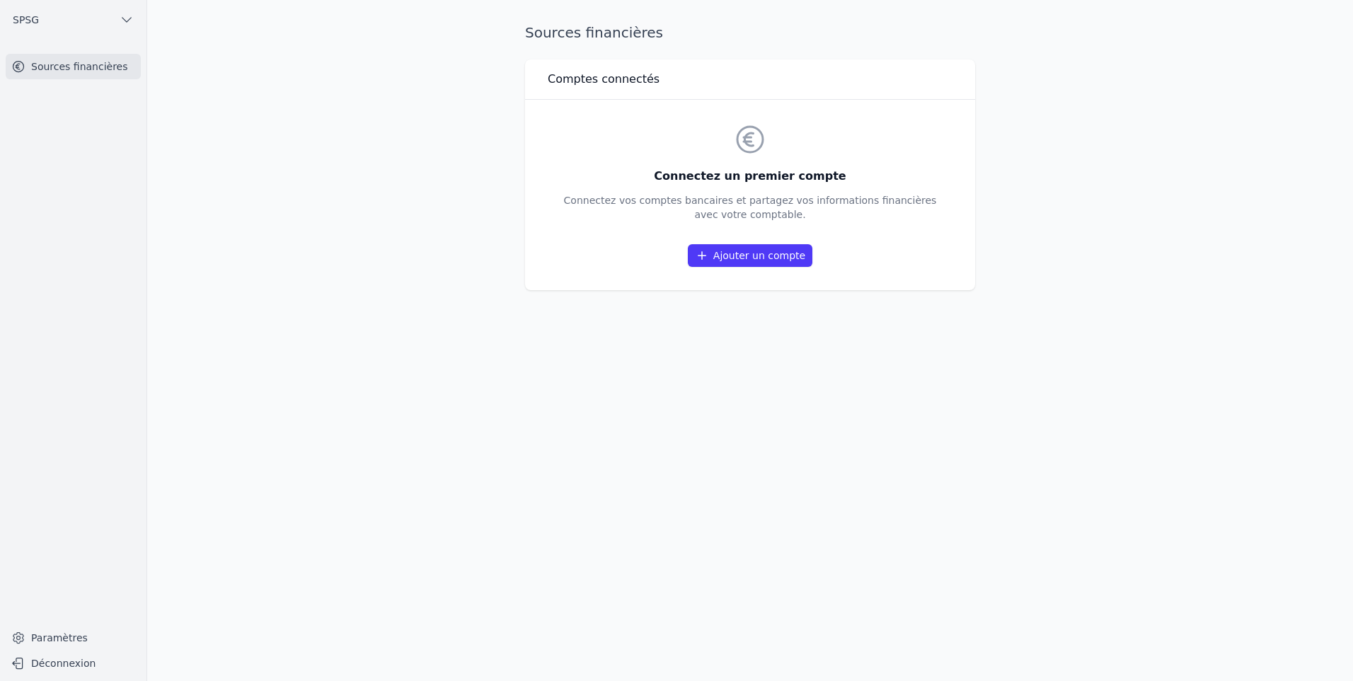
click at [752, 255] on link "Ajouter un compte" at bounding box center [750, 255] width 125 height 23
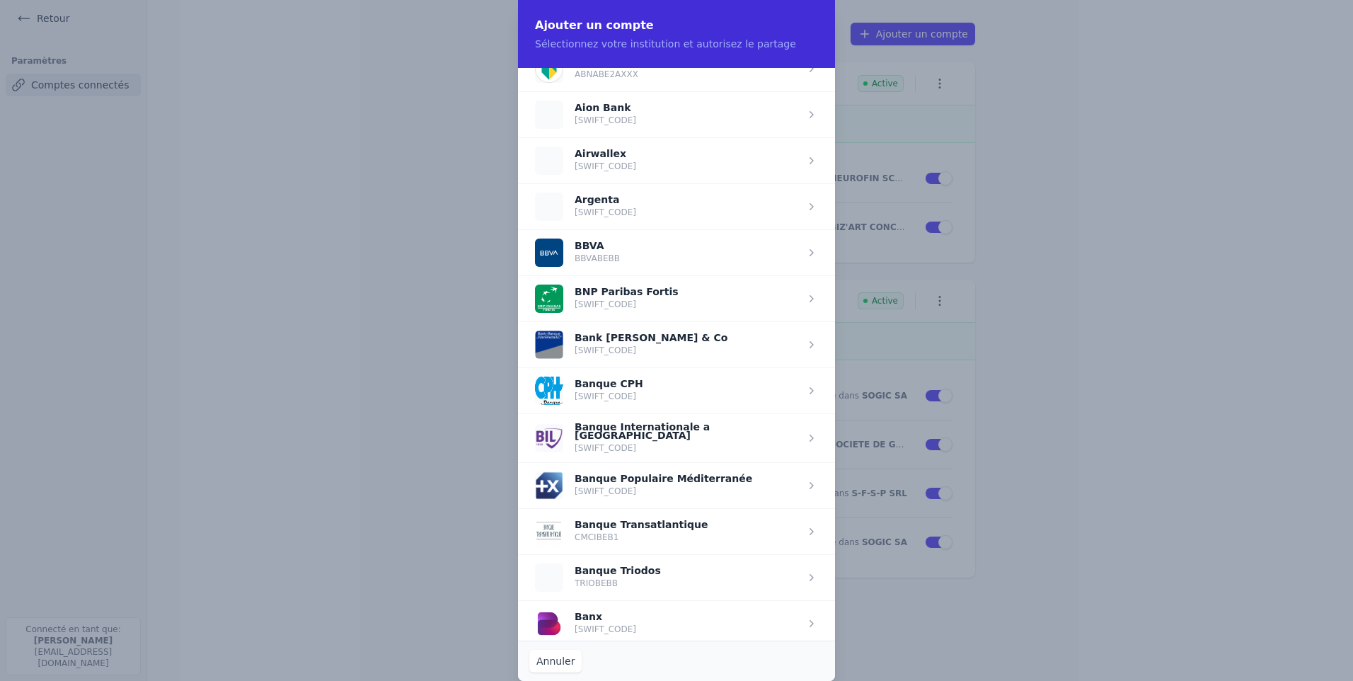
scroll to position [212, 0]
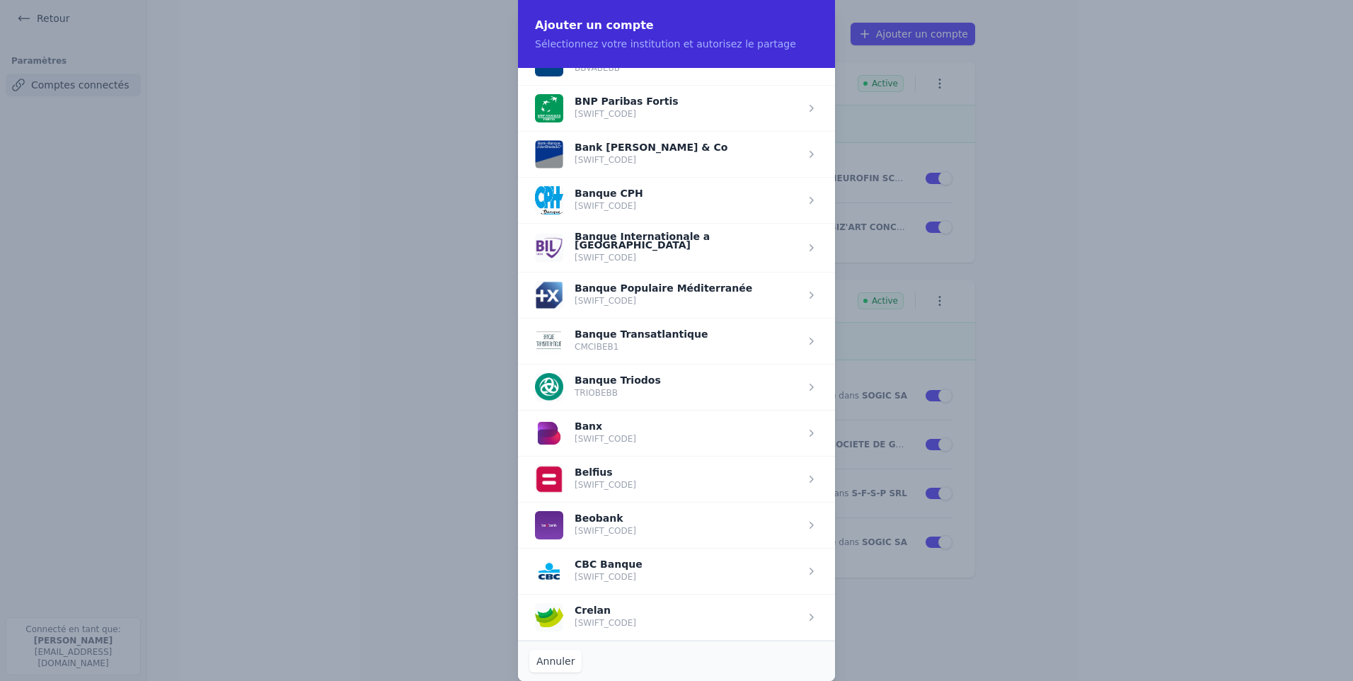
click at [588, 469] on span "button" at bounding box center [676, 479] width 317 height 46
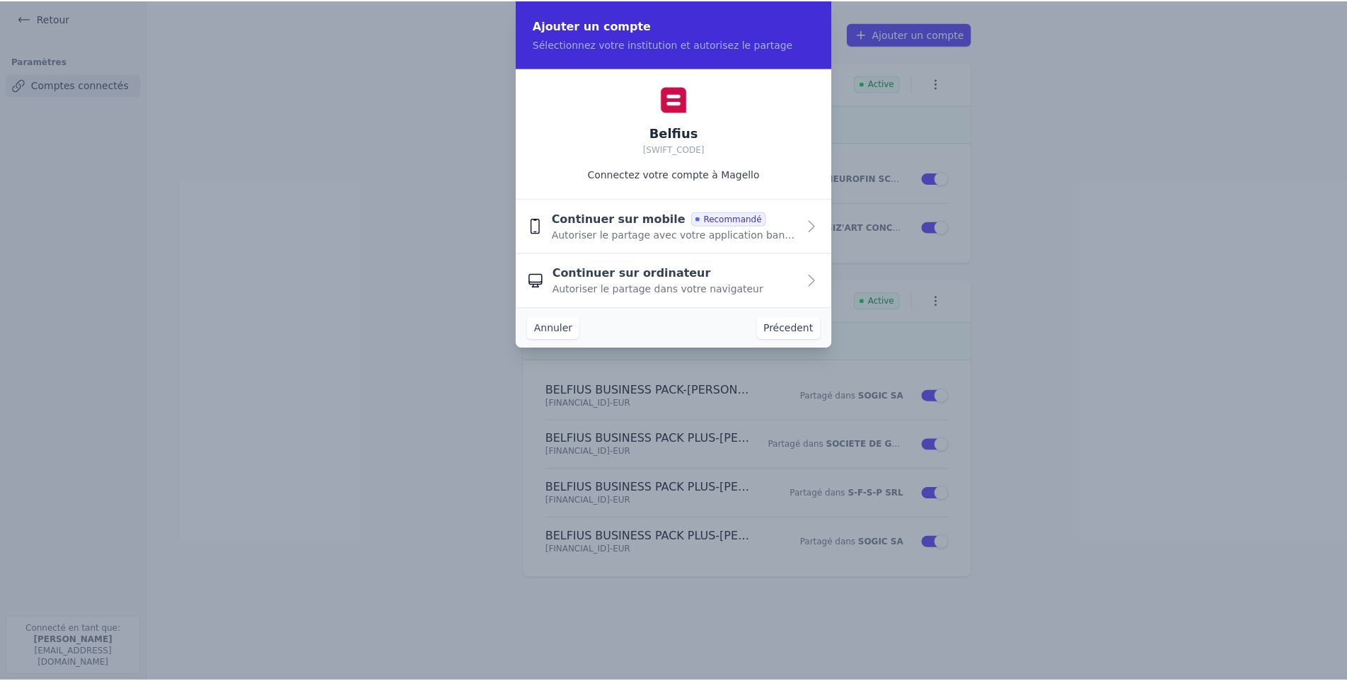
scroll to position [0, 0]
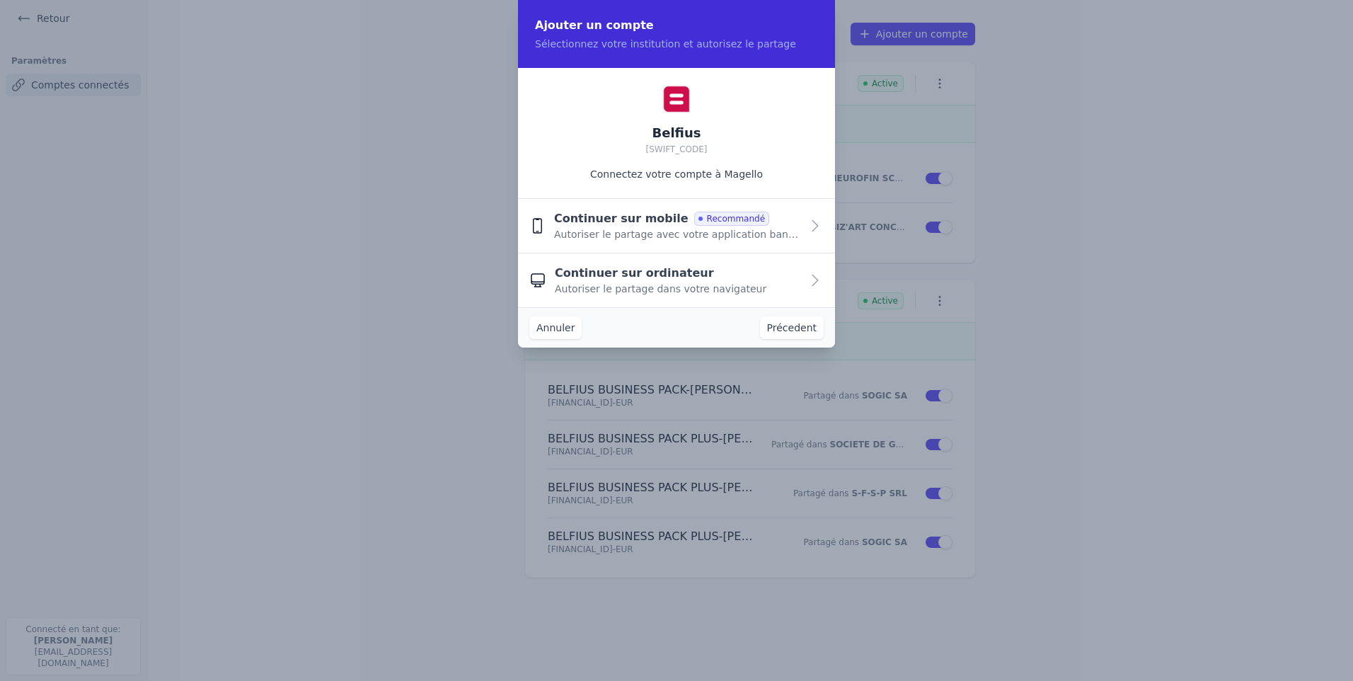
click at [636, 285] on span "Autoriser le partage dans votre navigateur" at bounding box center [661, 289] width 212 height 14
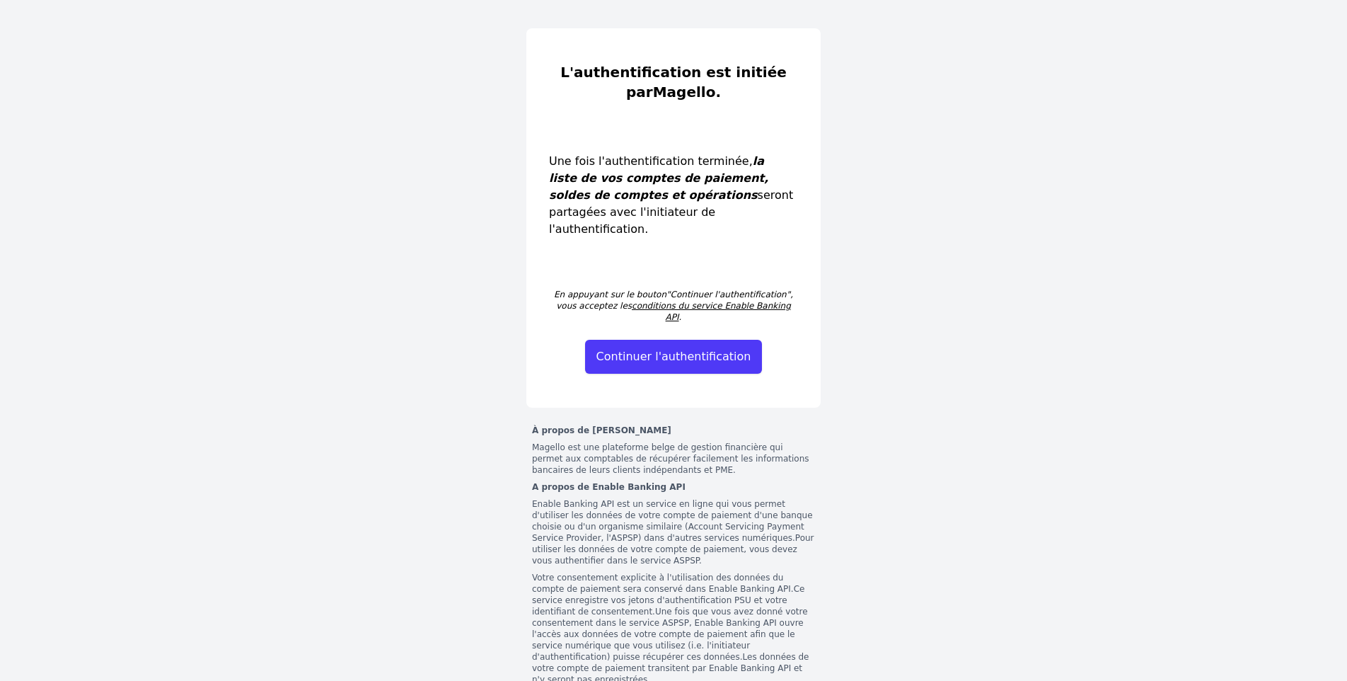
click at [692, 340] on button "Continuer l'authentification" at bounding box center [674, 357] width 178 height 34
